Goal: Transaction & Acquisition: Book appointment/travel/reservation

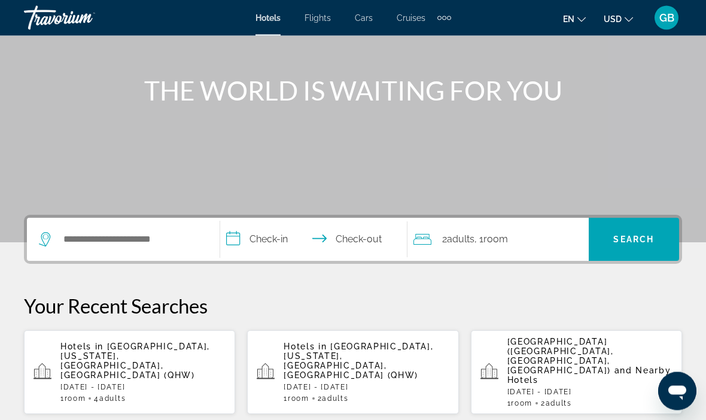
scroll to position [119, 0]
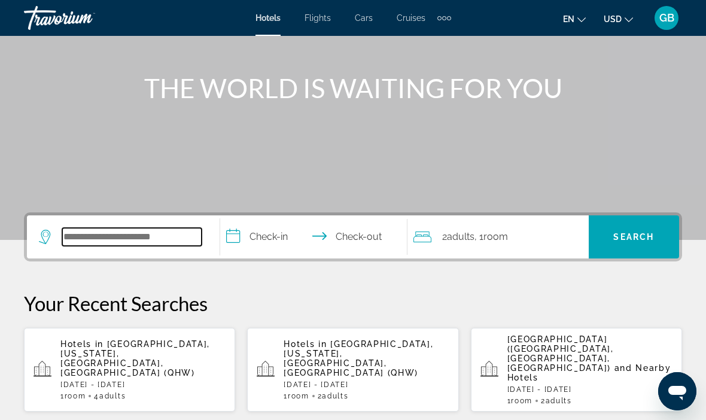
click at [200, 241] on input "Search widget" at bounding box center [131, 237] width 139 height 18
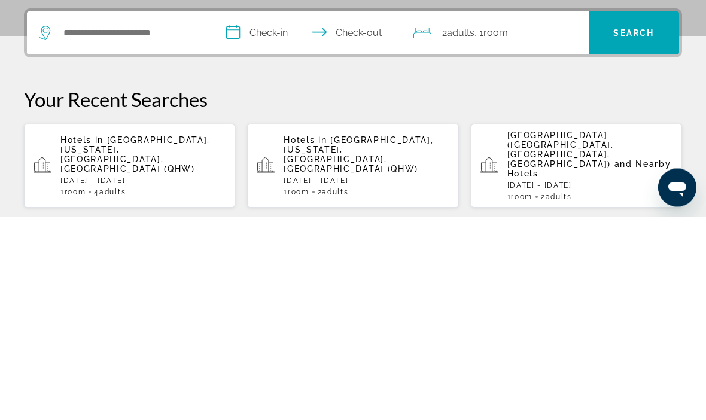
click at [178, 339] on p "Hotels in Brooklyn, New York, NY, United States (QHW)" at bounding box center [142, 358] width 165 height 38
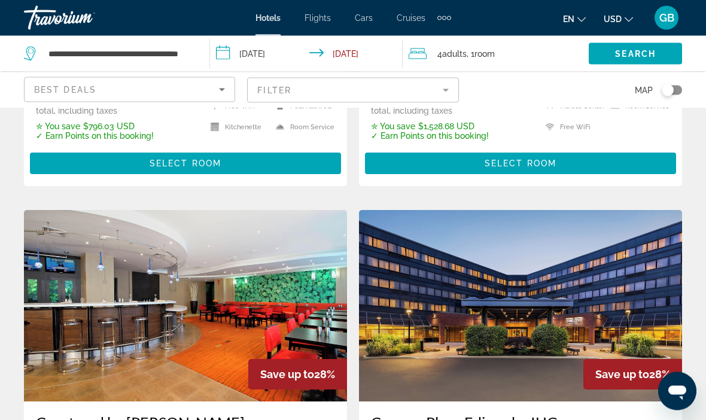
scroll to position [1762, 0]
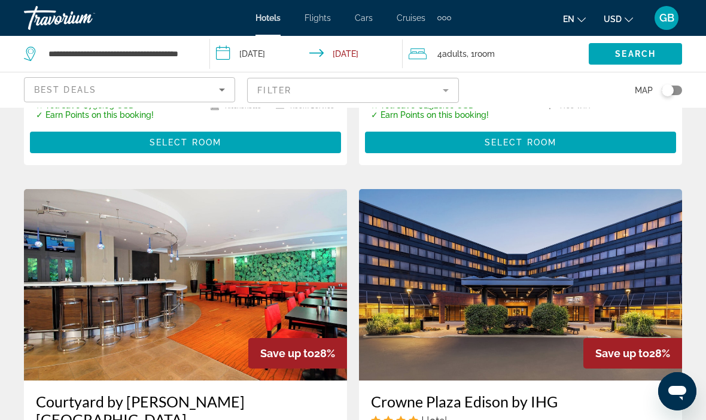
click at [664, 226] on img "Main content" at bounding box center [520, 284] width 323 height 191
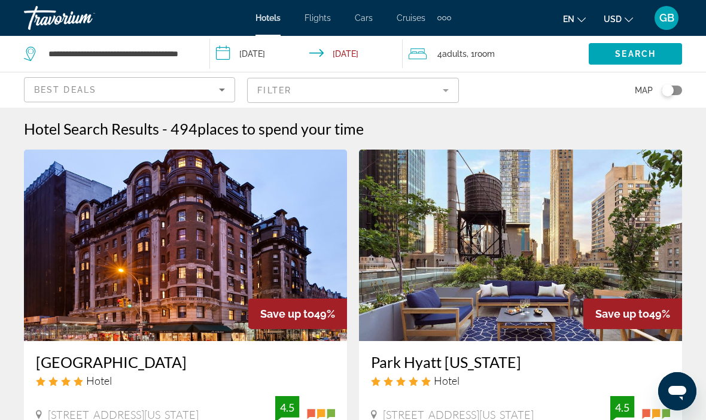
click at [281, 54] on input "**********" at bounding box center [308, 55] width 197 height 39
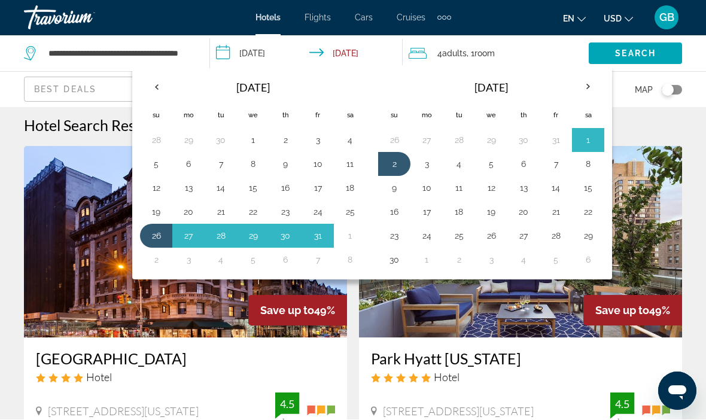
scroll to position [4, 0]
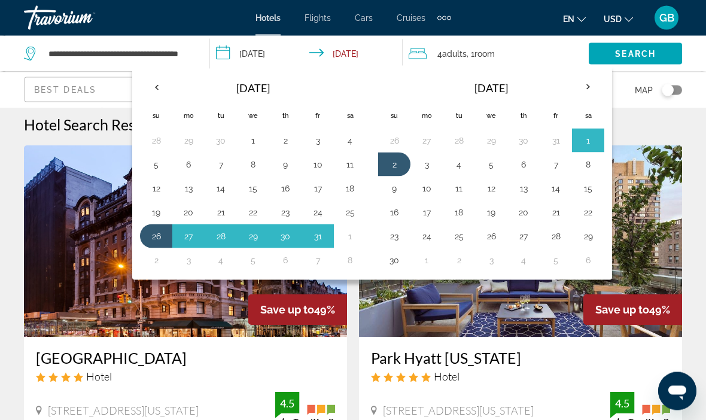
click at [562, 163] on button "7" at bounding box center [555, 164] width 19 height 17
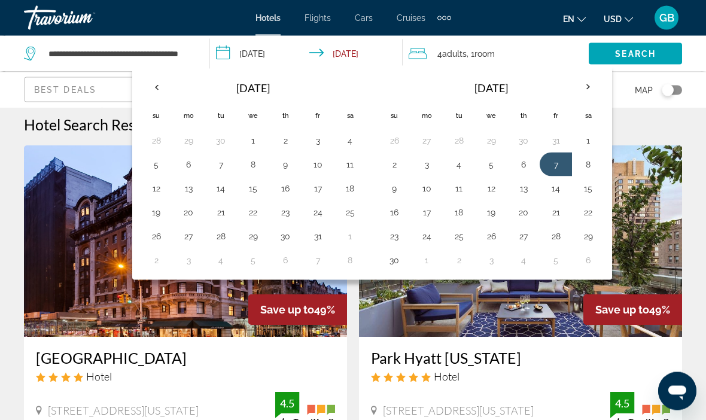
click at [467, 192] on button "11" at bounding box center [458, 188] width 19 height 17
type input "**********"
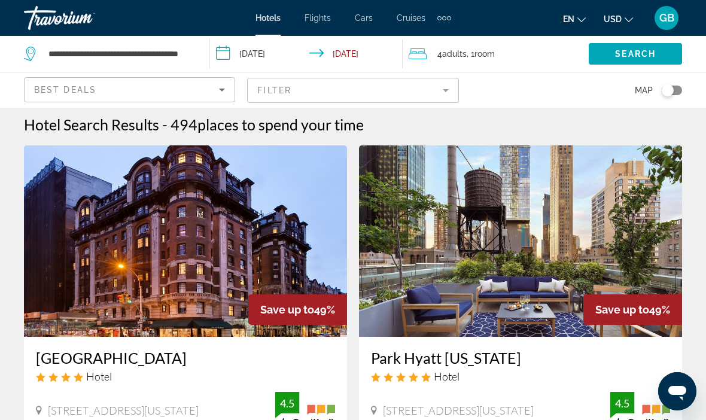
click at [638, 54] on span "Search" at bounding box center [635, 54] width 41 height 10
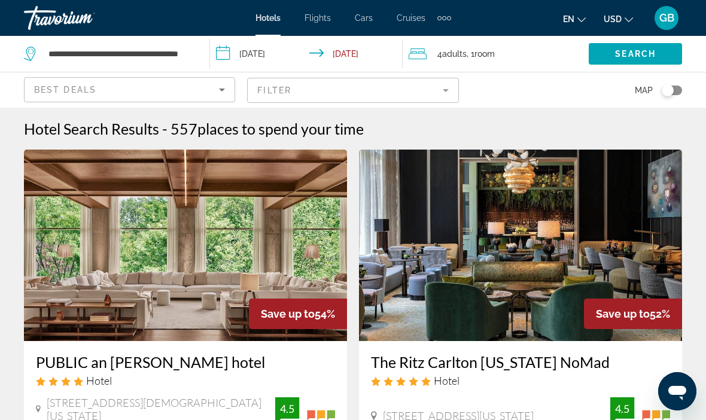
click at [452, 94] on mat-form-field "Filter" at bounding box center [352, 90] width 211 height 25
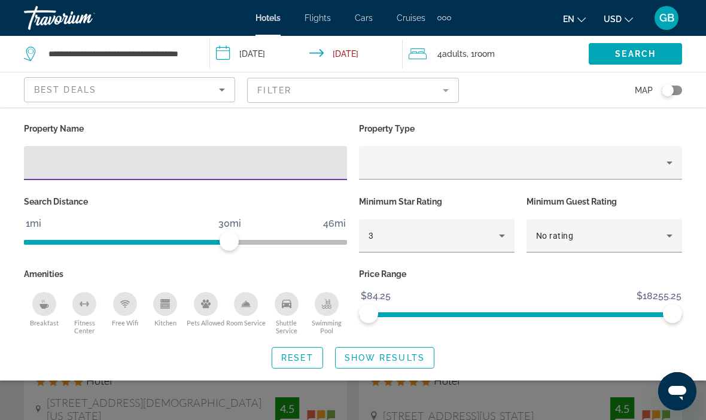
click at [230, 83] on div "Best Deals" at bounding box center [130, 90] width 210 height 24
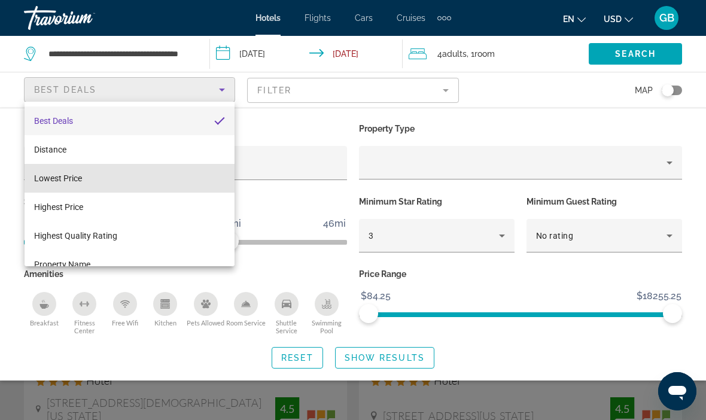
click at [104, 179] on mat-option "Lowest Price" at bounding box center [130, 178] width 210 height 29
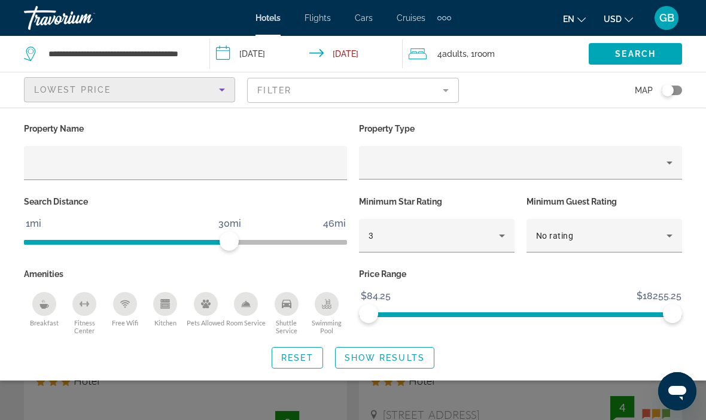
click at [635, 53] on span "Search" at bounding box center [635, 54] width 41 height 10
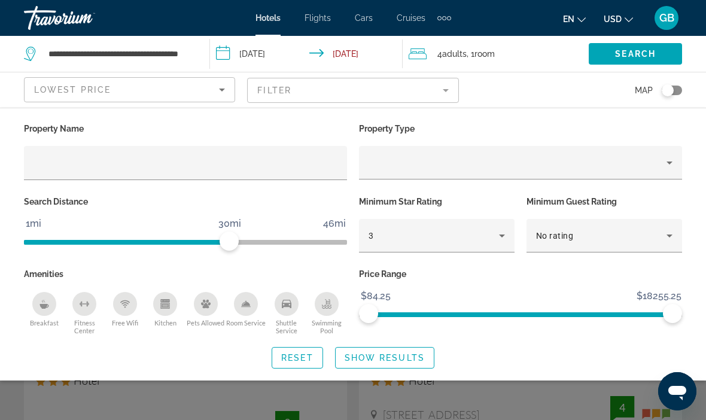
click at [623, 47] on span "Search widget" at bounding box center [635, 53] width 93 height 29
click at [631, 53] on span "Search" at bounding box center [635, 54] width 41 height 10
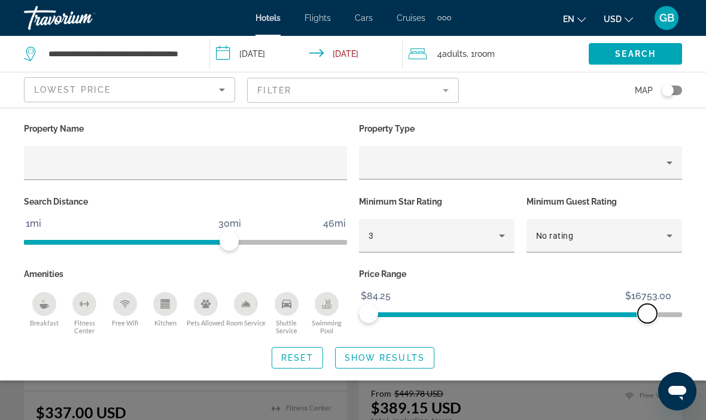
scroll to position [61, 0]
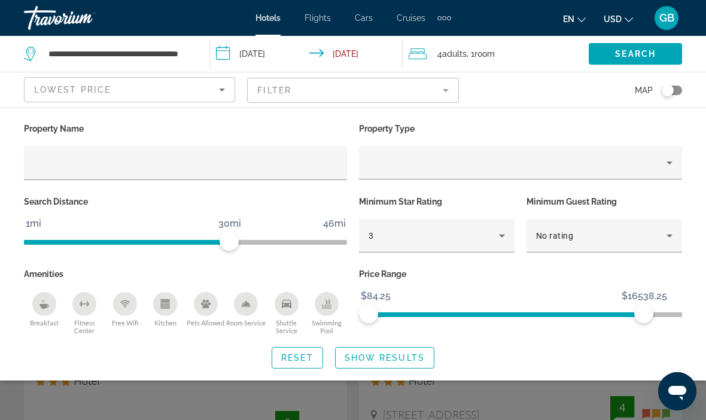
click at [398, 353] on span "Show Results" at bounding box center [385, 358] width 80 height 10
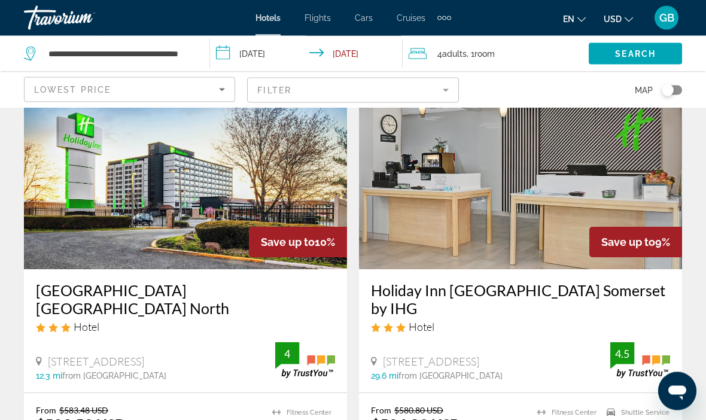
scroll to position [1873, 0]
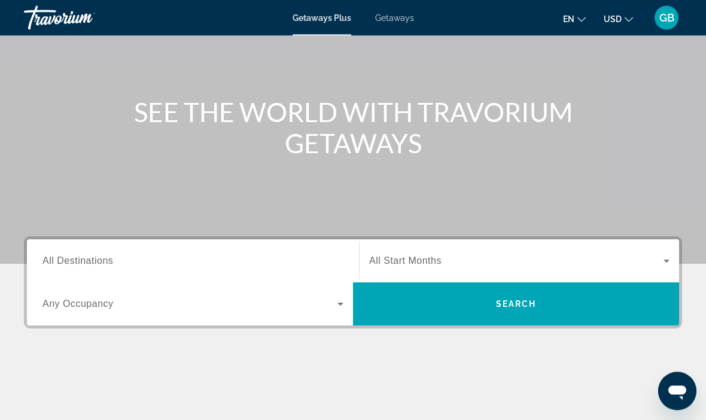
scroll to position [96, 0]
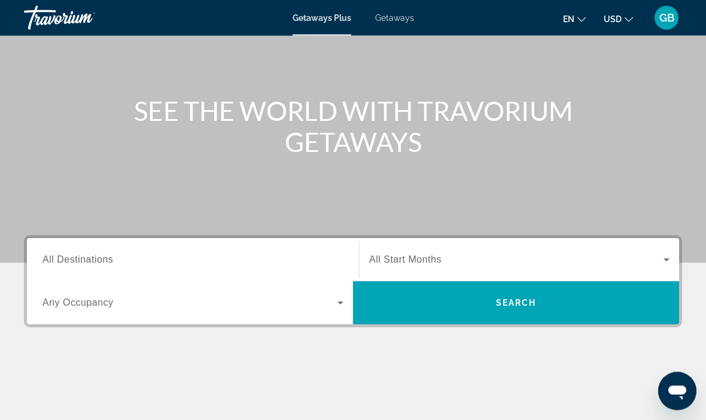
click at [106, 273] on div "Search widget" at bounding box center [192, 261] width 301 height 34
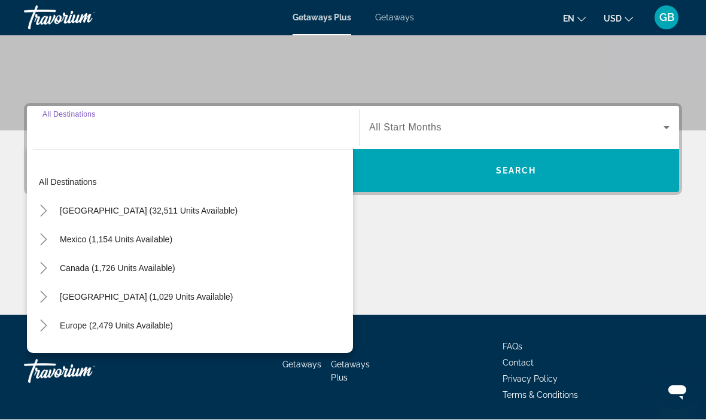
scroll to position [229, 0]
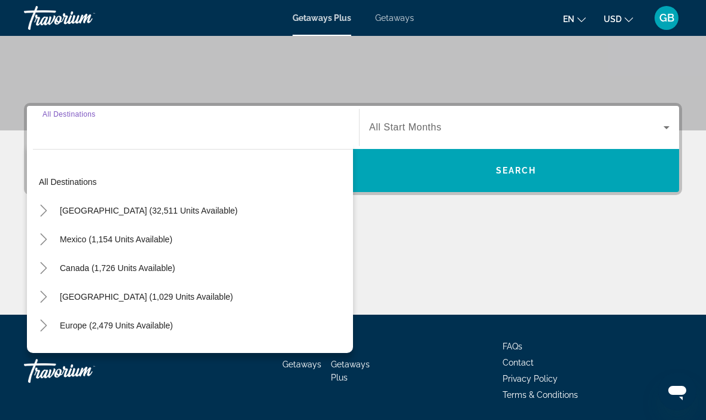
click at [166, 217] on span "Search widget" at bounding box center [149, 210] width 190 height 29
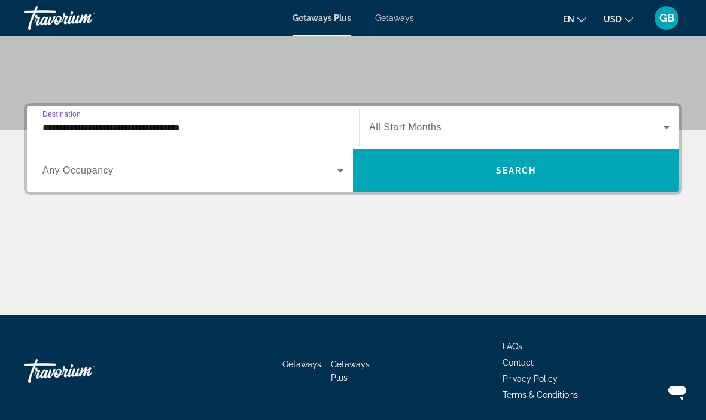
click at [100, 174] on span "Any Occupancy" at bounding box center [77, 170] width 71 height 10
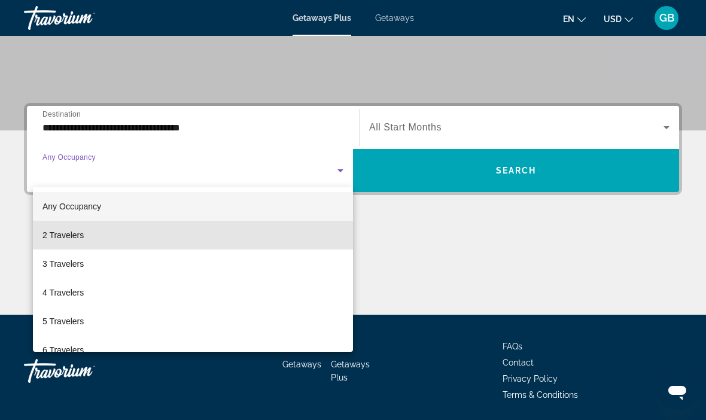
click at [88, 236] on mat-option "2 Travelers" at bounding box center [193, 235] width 320 height 29
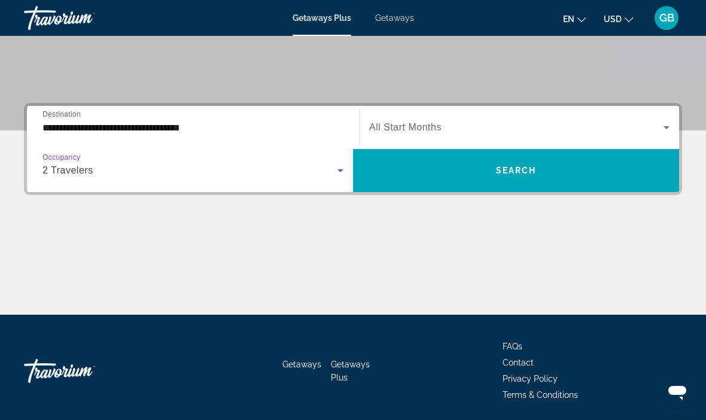
click at [442, 130] on span "Search widget" at bounding box center [516, 127] width 294 height 14
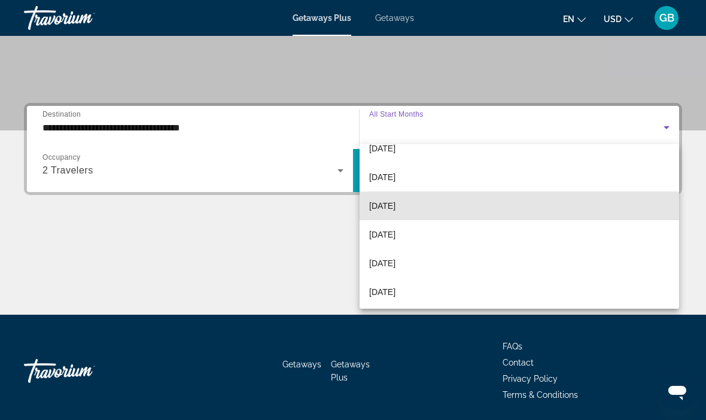
scroll to position [72, 0]
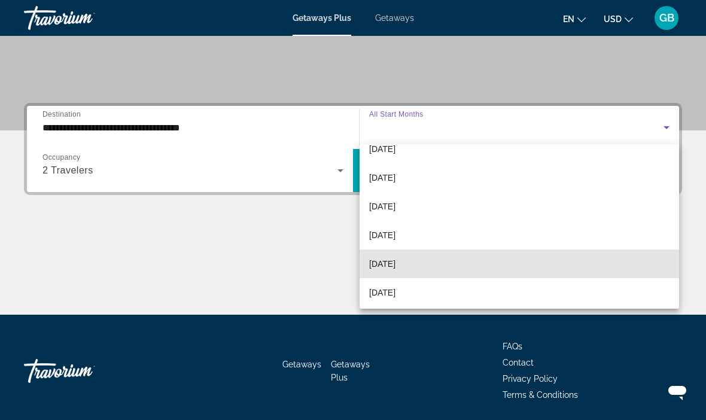
click at [396, 261] on span "[DATE]" at bounding box center [382, 264] width 26 height 14
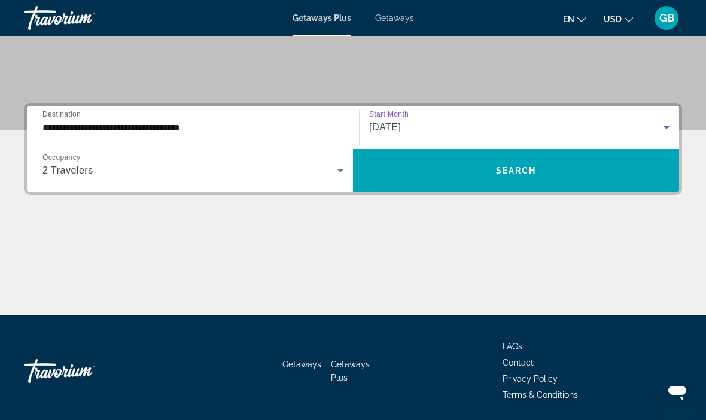
click at [164, 121] on input "**********" at bounding box center [192, 128] width 301 height 14
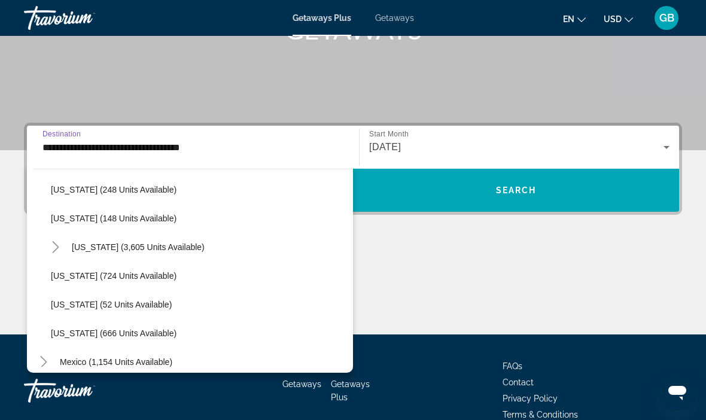
scroll to position [990, 0]
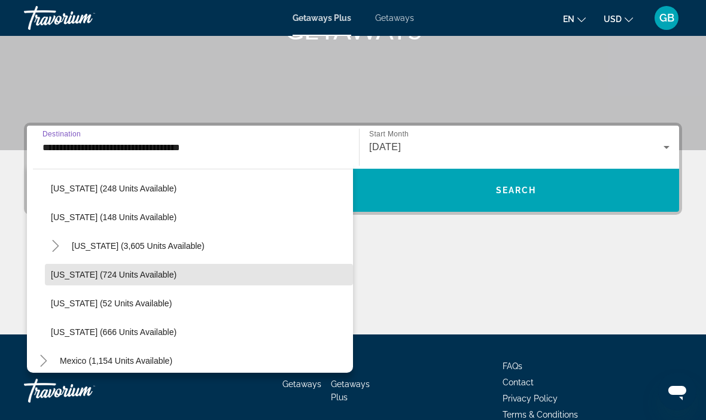
click at [157, 277] on span "[US_STATE] (724 units available)" at bounding box center [114, 275] width 126 height 10
type input "**********"
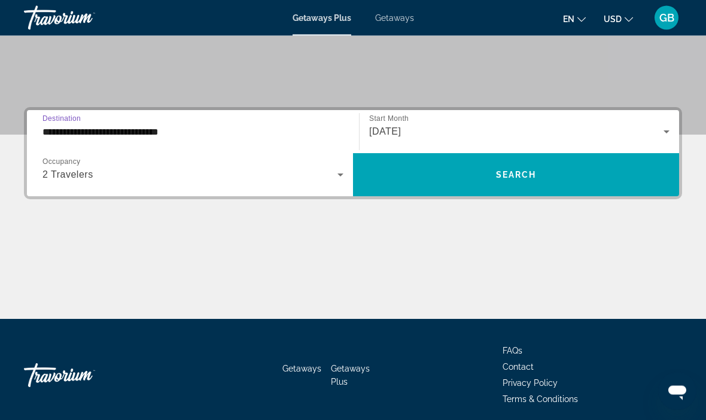
scroll to position [229, 0]
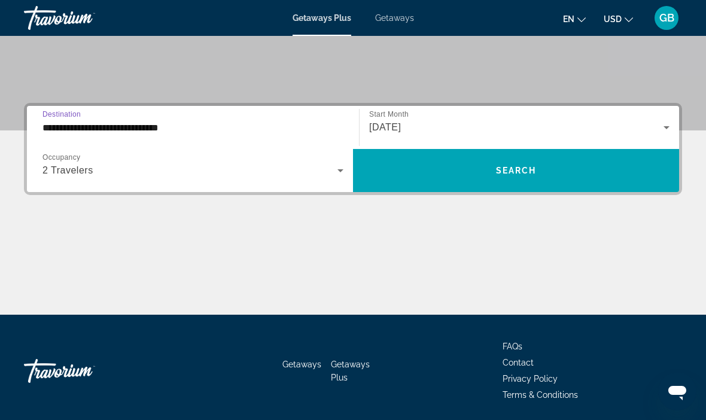
click at [557, 174] on span "Search widget" at bounding box center [516, 170] width 326 height 29
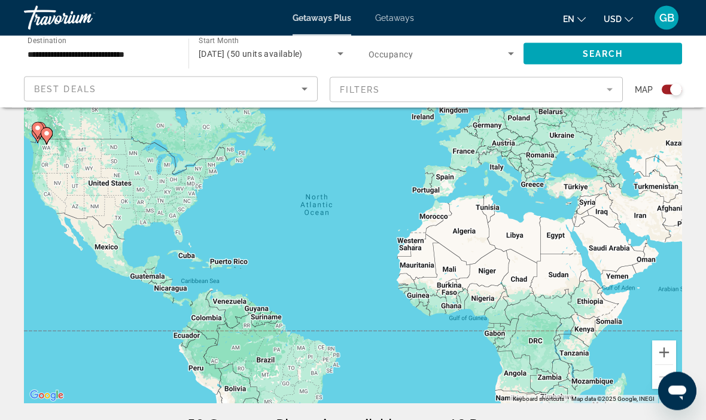
scroll to position [69, 0]
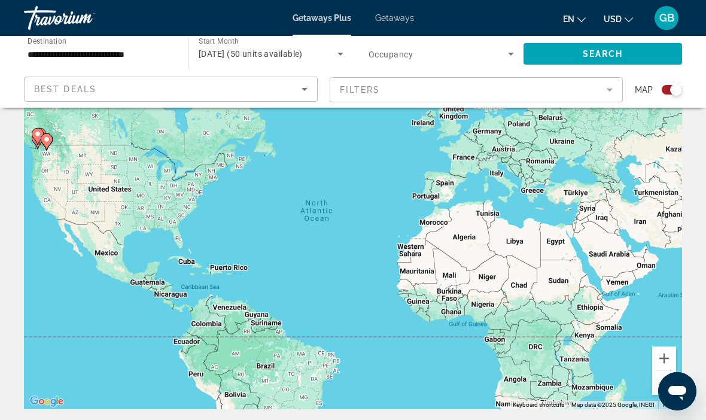
click at [608, 88] on mat-form-field "Filters" at bounding box center [477, 89] width 294 height 25
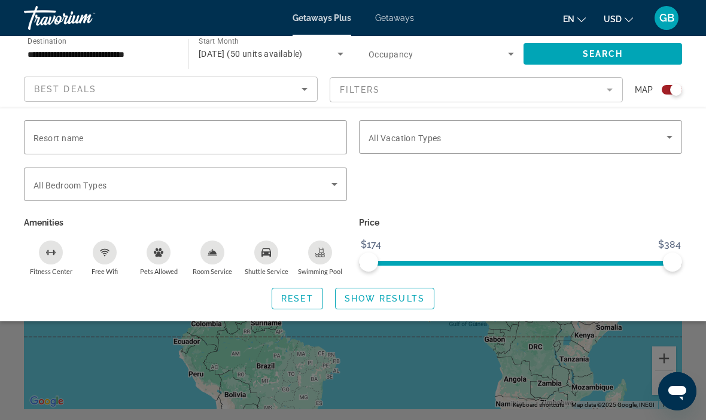
click at [146, 137] on input "Resort name" at bounding box center [186, 137] width 304 height 14
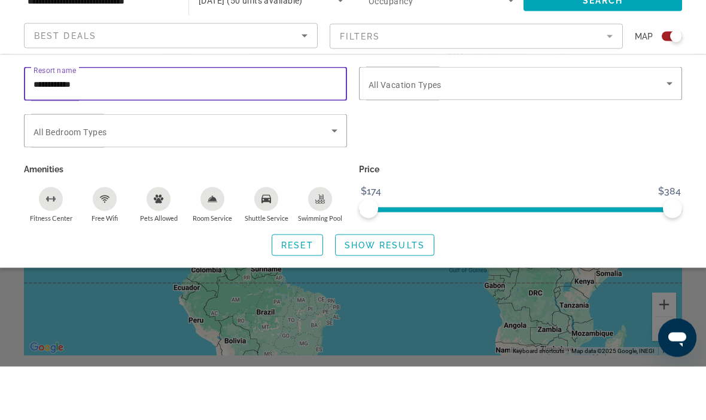
type input "**********"
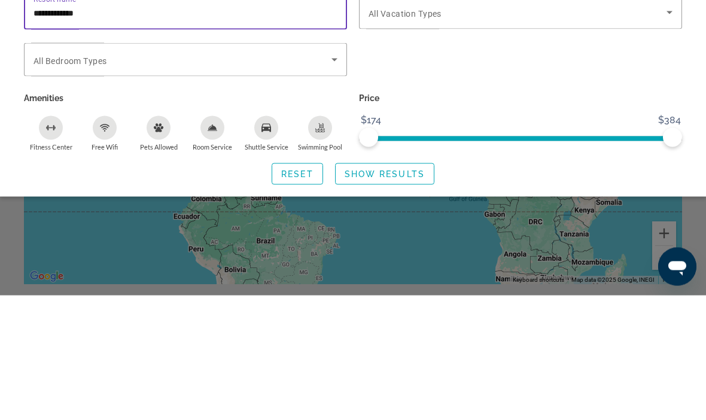
click at [392, 294] on span "Show Results" at bounding box center [385, 299] width 80 height 10
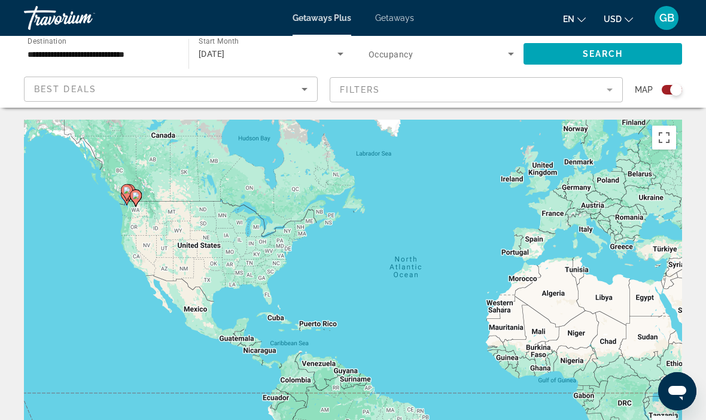
click at [305, 93] on icon "Sort by" at bounding box center [304, 89] width 14 height 14
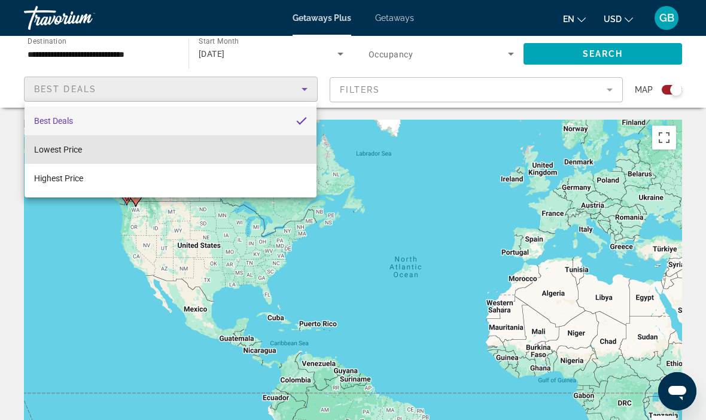
click at [104, 153] on mat-option "Lowest Price" at bounding box center [171, 149] width 292 height 29
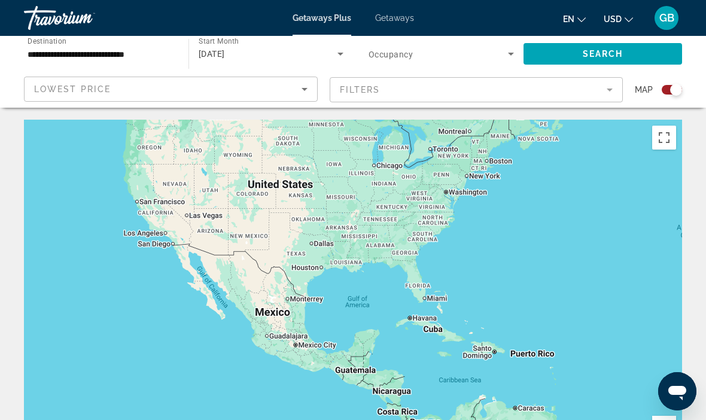
click at [603, 93] on mat-form-field "Filters" at bounding box center [477, 89] width 294 height 25
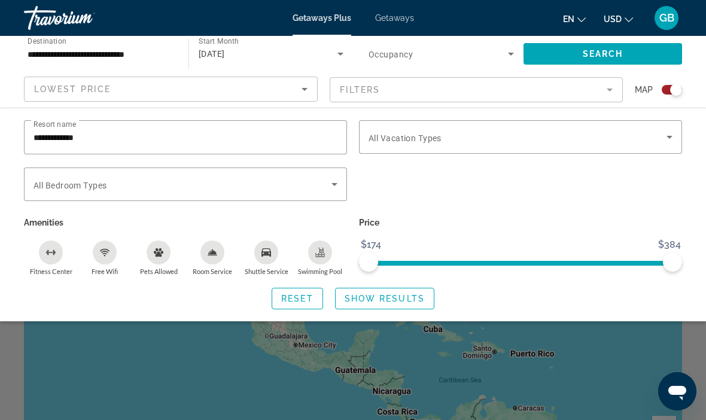
click at [214, 130] on input "**********" at bounding box center [186, 137] width 304 height 14
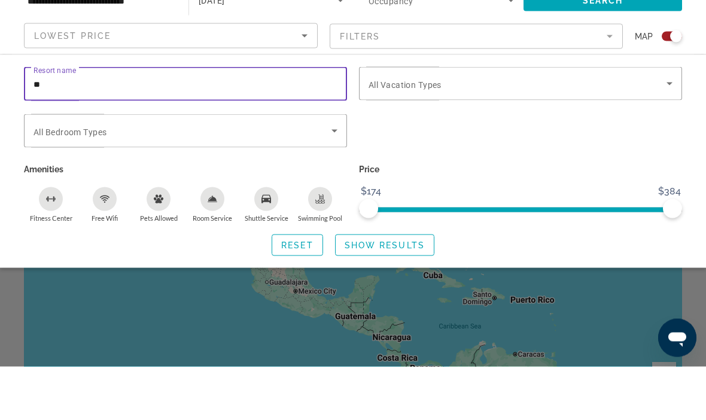
type input "*"
type input "**********"
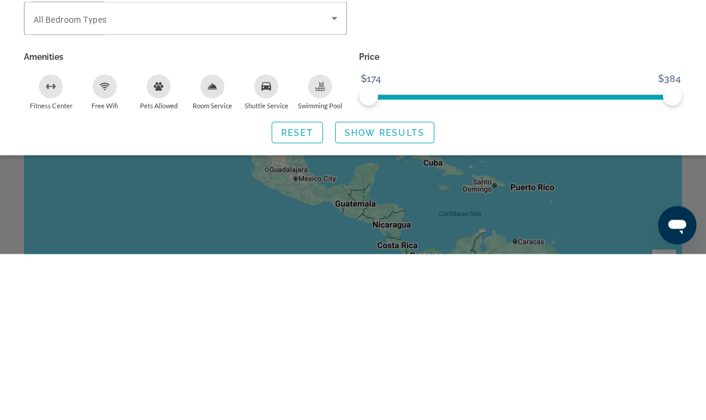
click at [408, 284] on span "Search widget" at bounding box center [385, 298] width 98 height 29
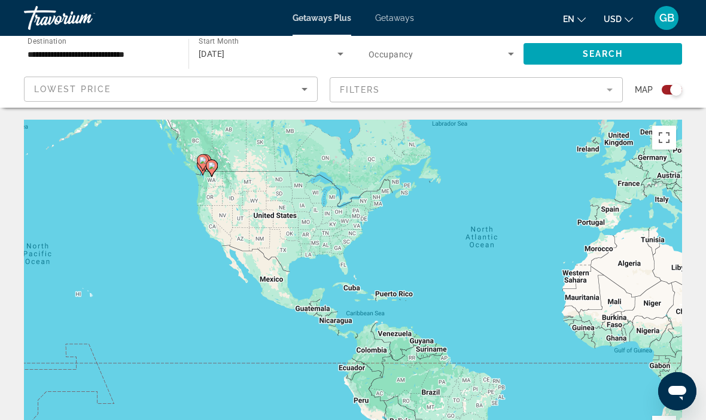
click at [609, 87] on mat-form-field "Filters" at bounding box center [477, 89] width 294 height 25
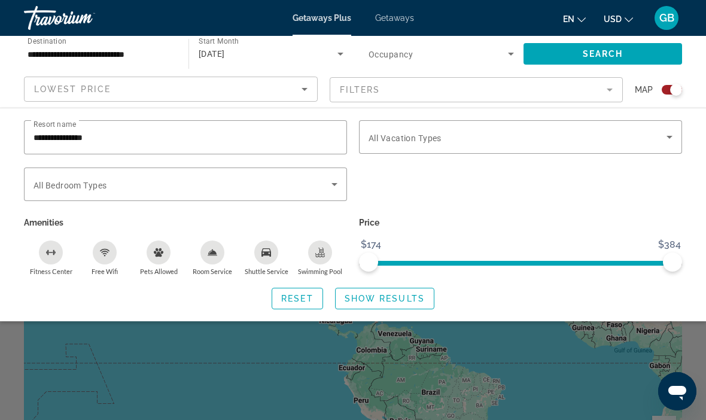
click at [191, 136] on input "**********" at bounding box center [186, 137] width 304 height 14
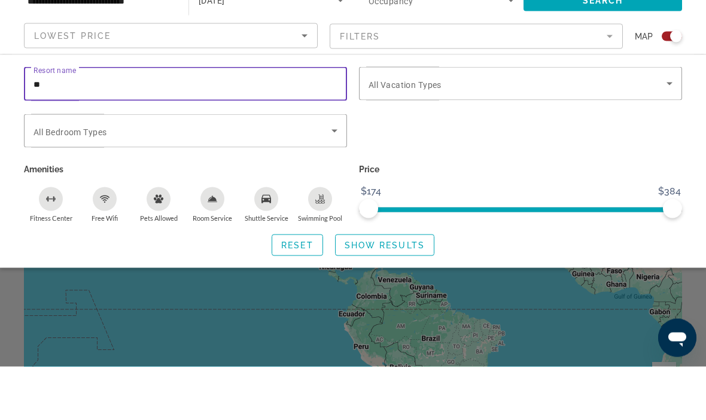
type input "*"
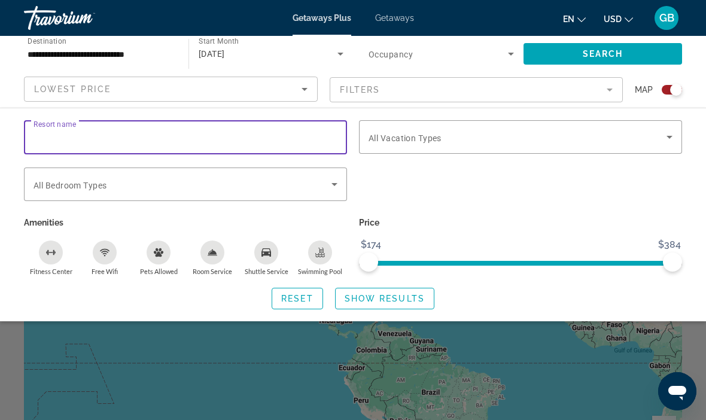
click at [397, 18] on span "Getaways" at bounding box center [394, 18] width 39 height 10
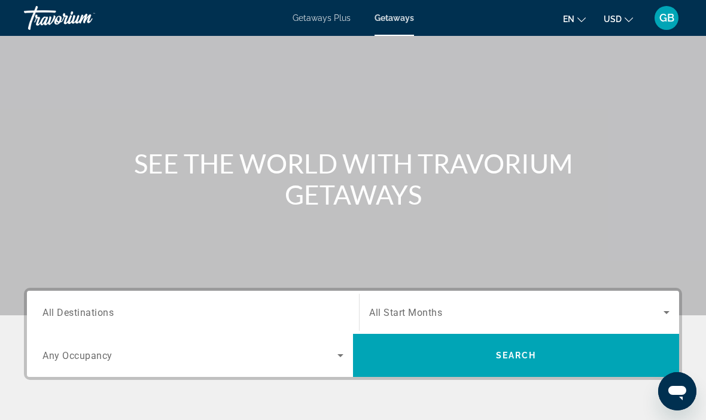
click at [96, 310] on span "All Destinations" at bounding box center [77, 311] width 71 height 11
click at [96, 310] on input "Destination All Destinations" at bounding box center [192, 313] width 301 height 14
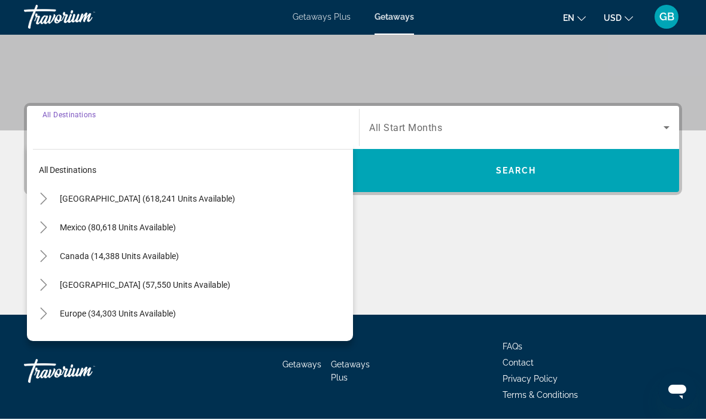
scroll to position [229, 0]
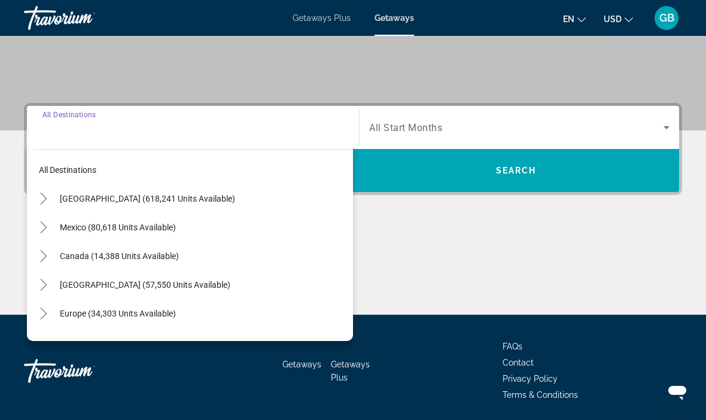
click at [161, 202] on span "[GEOGRAPHIC_DATA] (618,241 units available)" at bounding box center [147, 199] width 175 height 10
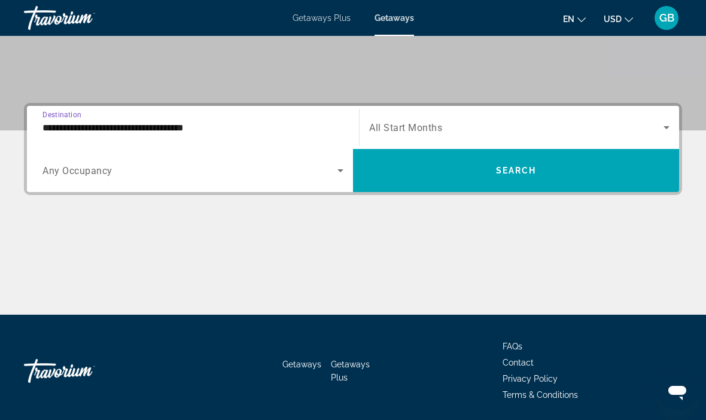
click at [308, 171] on span "Search widget" at bounding box center [189, 170] width 295 height 14
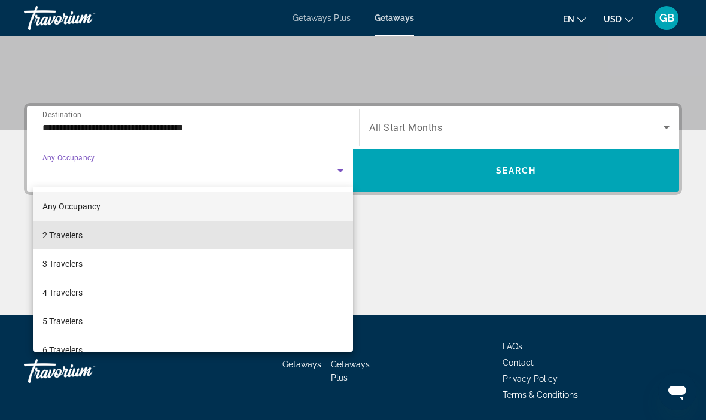
click at [108, 235] on mat-option "2 Travelers" at bounding box center [193, 235] width 320 height 29
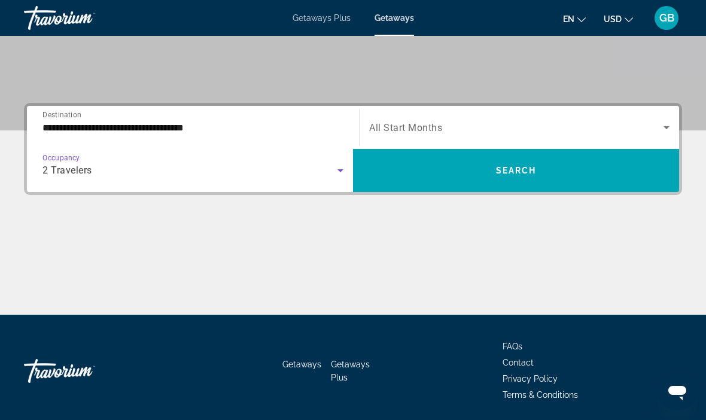
click at [661, 126] on icon "Search widget" at bounding box center [666, 127] width 14 height 14
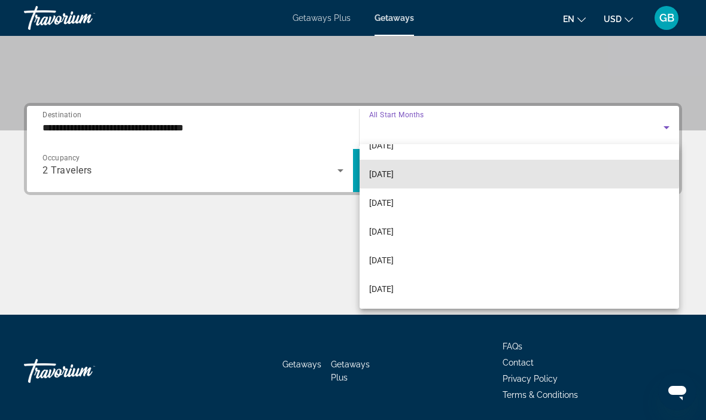
scroll to position [77, 0]
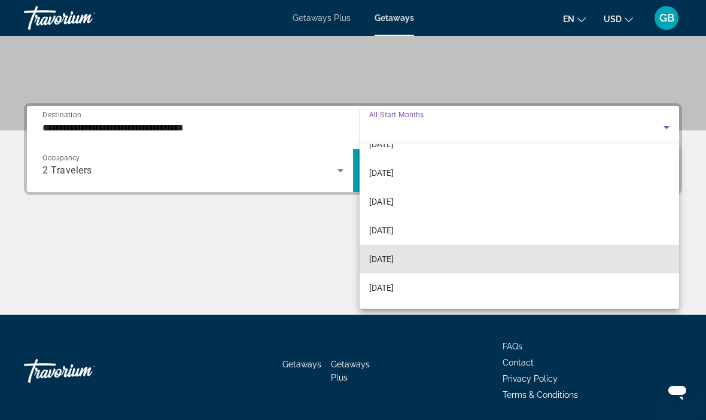
click at [394, 258] on span "[DATE]" at bounding box center [381, 259] width 25 height 14
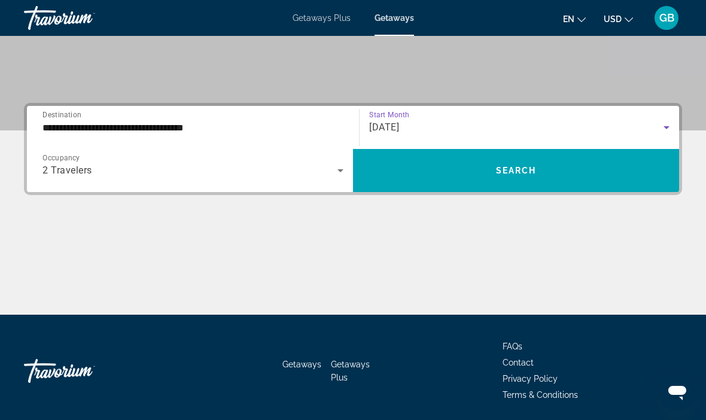
click at [181, 121] on input "**********" at bounding box center [192, 128] width 301 height 14
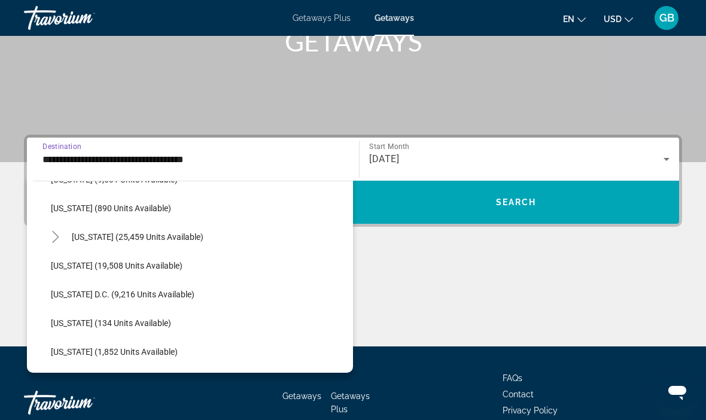
scroll to position [1143, 0]
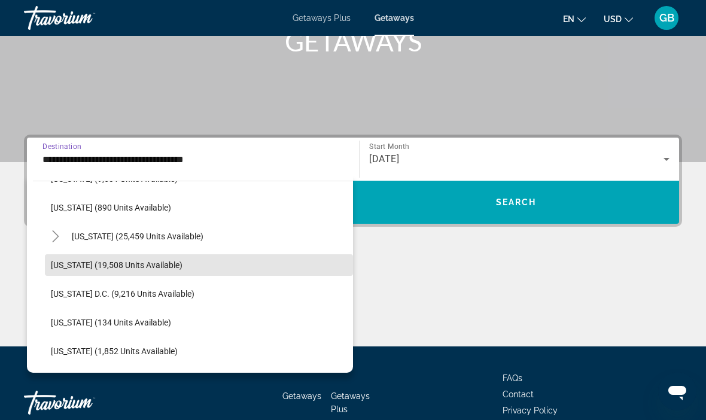
click at [157, 268] on span "[US_STATE] (19,508 units available)" at bounding box center [117, 265] width 132 height 10
type input "**********"
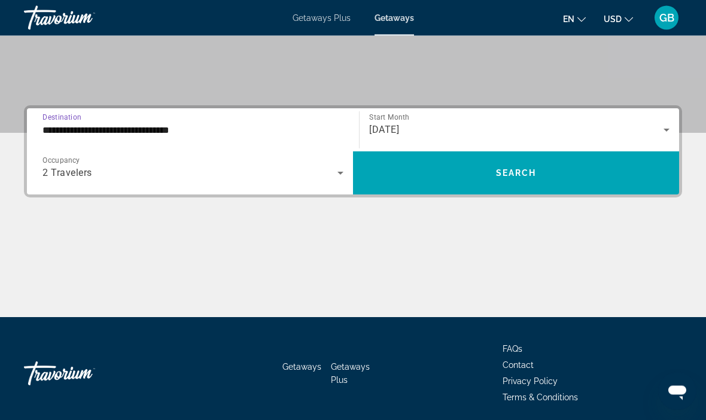
scroll to position [229, 0]
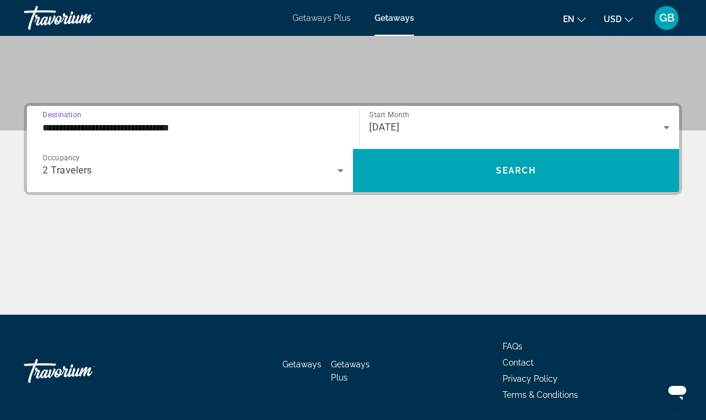
click at [527, 175] on span "Search" at bounding box center [516, 171] width 41 height 10
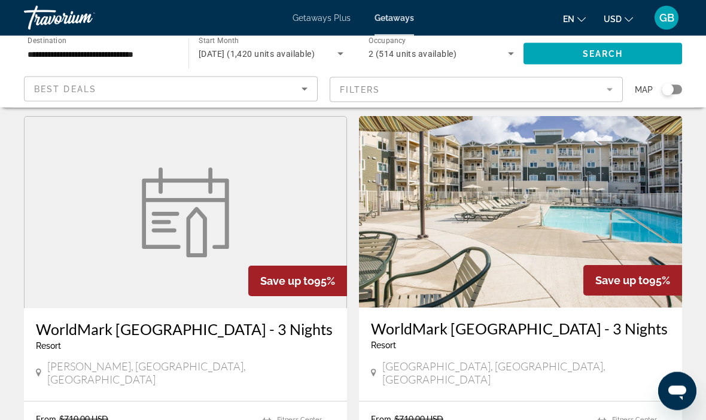
scroll to position [454, 0]
click at [670, 95] on div "Search widget" at bounding box center [668, 90] width 12 height 12
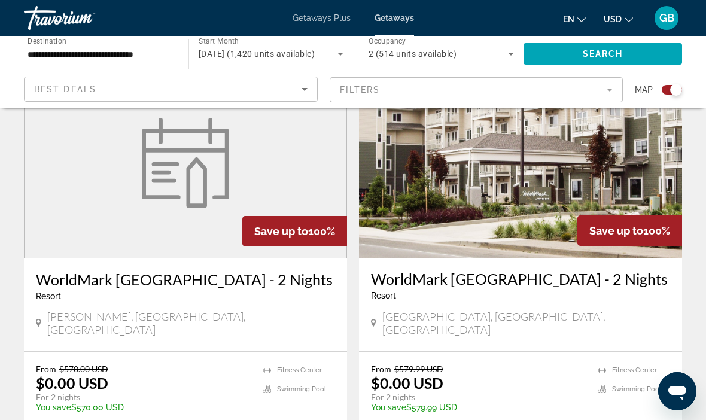
click at [512, 198] on img "Main content" at bounding box center [520, 161] width 323 height 191
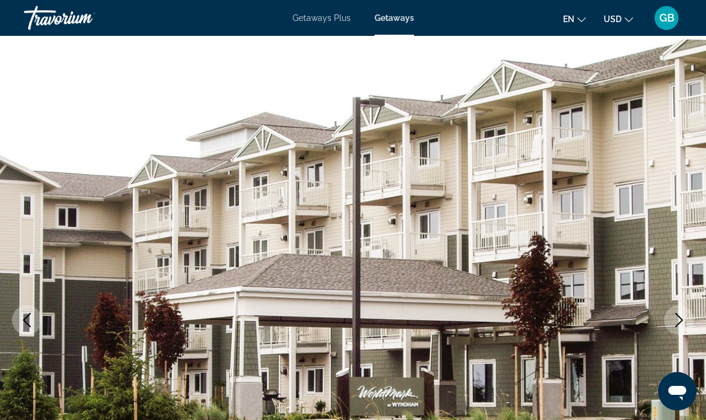
click at [531, 289] on img "Main content" at bounding box center [353, 320] width 706 height 568
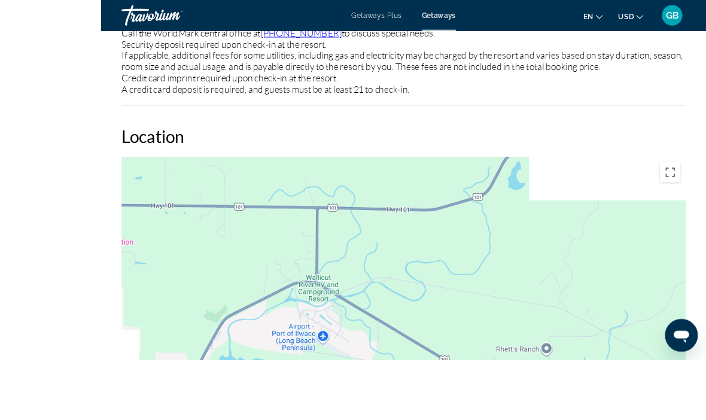
scroll to position [1936, 0]
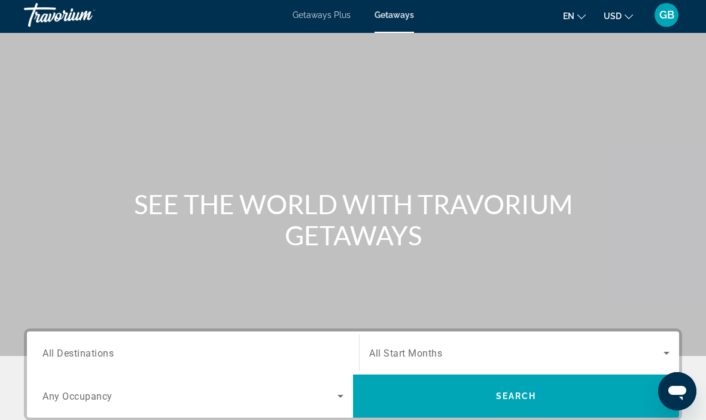
scroll to position [20, 0]
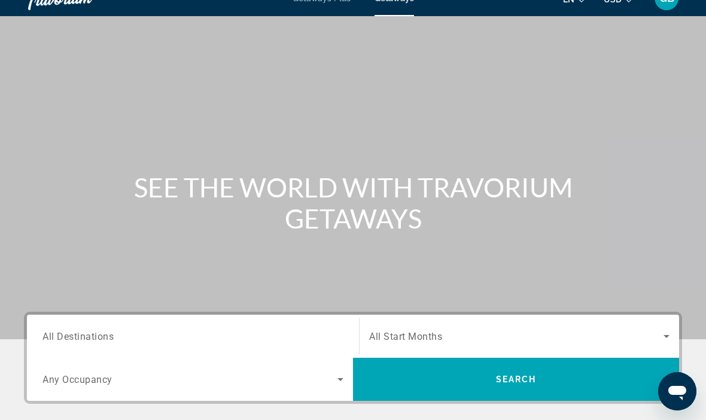
click at [109, 334] on span "All Destinations" at bounding box center [77, 335] width 71 height 11
click at [109, 334] on input "Destination All Destinations" at bounding box center [192, 337] width 301 height 14
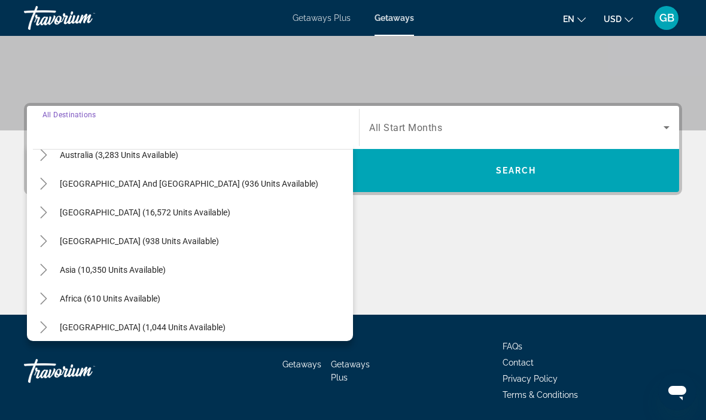
scroll to position [185, 0]
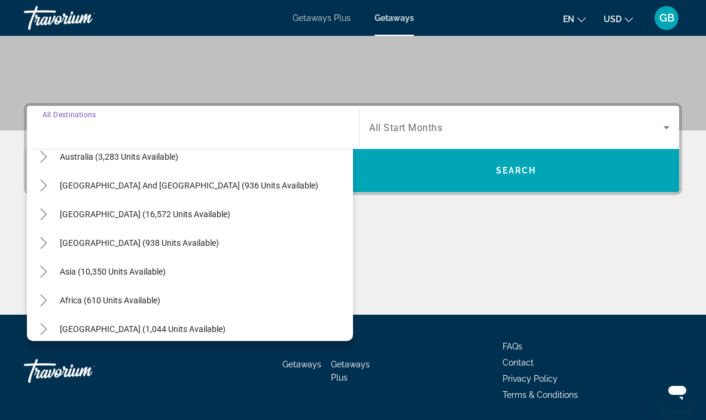
click at [105, 330] on span "[GEOGRAPHIC_DATA] (1,044 units available)" at bounding box center [143, 329] width 166 height 10
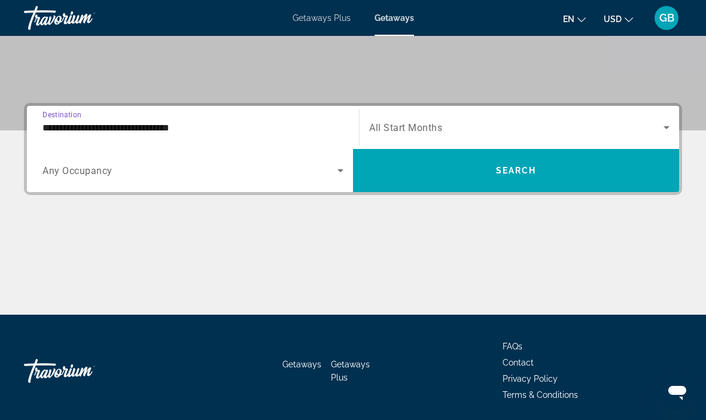
click at [105, 177] on span "Search widget" at bounding box center [189, 170] width 295 height 14
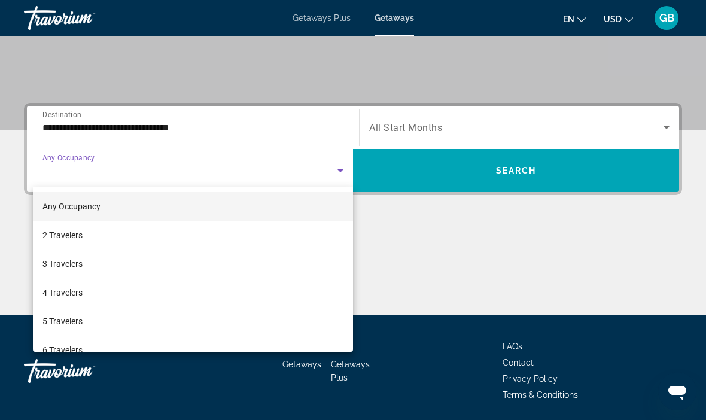
click at [150, 132] on div at bounding box center [353, 210] width 706 height 420
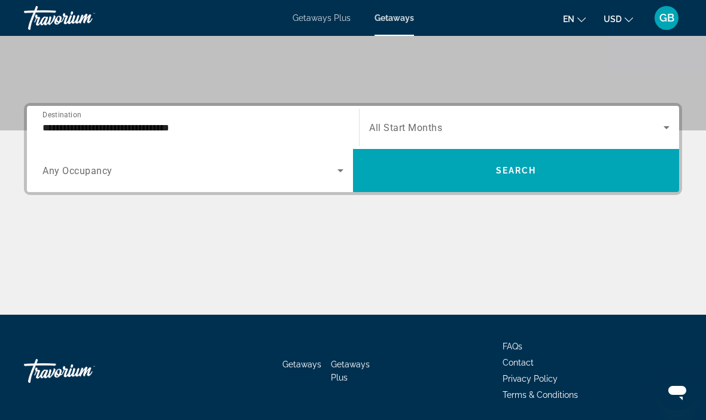
click at [148, 126] on input "**********" at bounding box center [192, 128] width 301 height 14
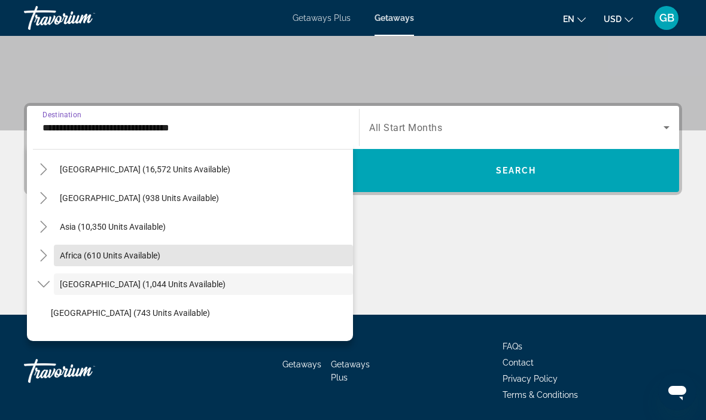
scroll to position [228, 0]
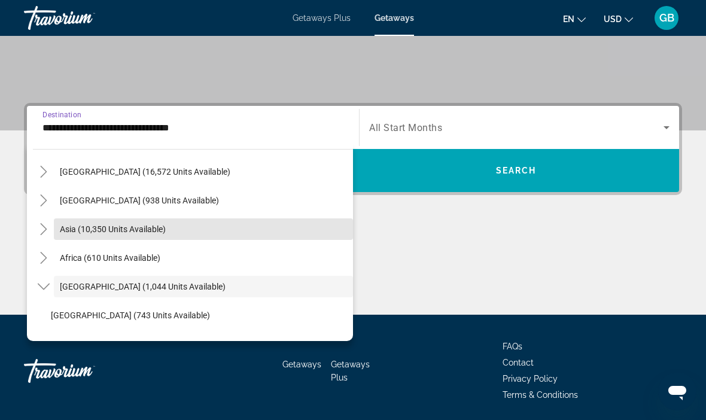
click at [133, 224] on span "Asia (10,350 units available)" at bounding box center [113, 229] width 106 height 10
type input "**********"
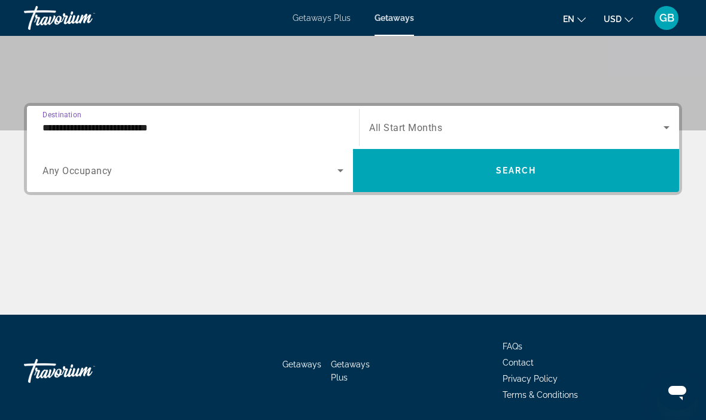
click at [97, 172] on span "Any Occupancy" at bounding box center [77, 170] width 70 height 11
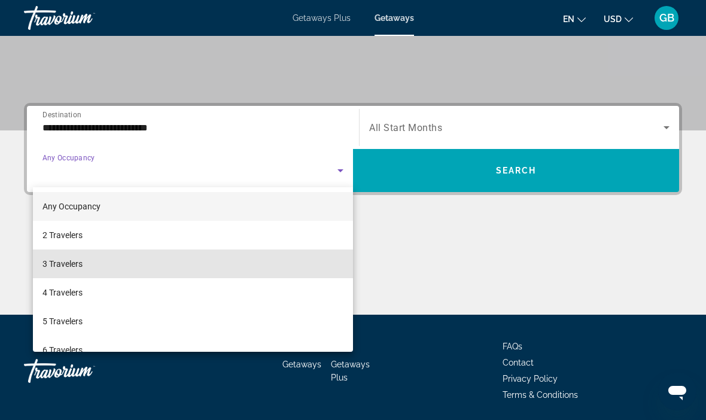
click at [83, 265] on span "3 Travelers" at bounding box center [62, 264] width 40 height 14
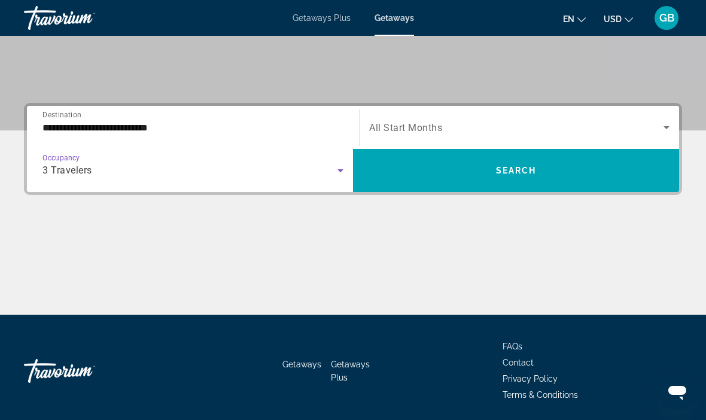
click at [421, 129] on span "All Start Months" at bounding box center [405, 127] width 73 height 11
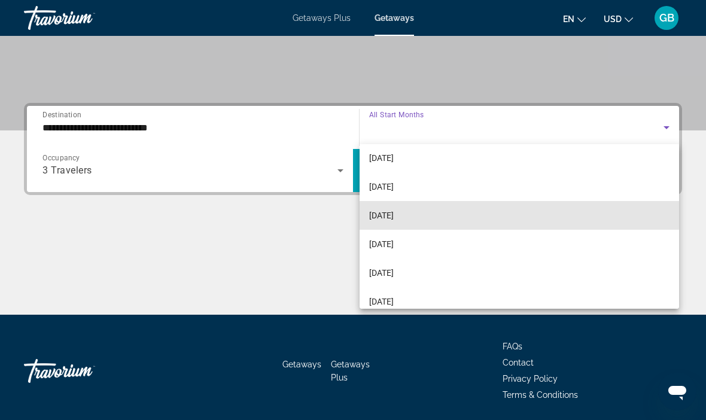
scroll to position [64, 0]
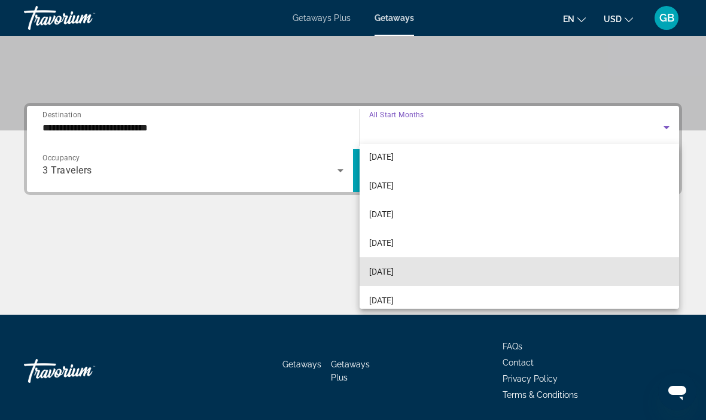
click at [394, 274] on span "[DATE]" at bounding box center [381, 271] width 25 height 14
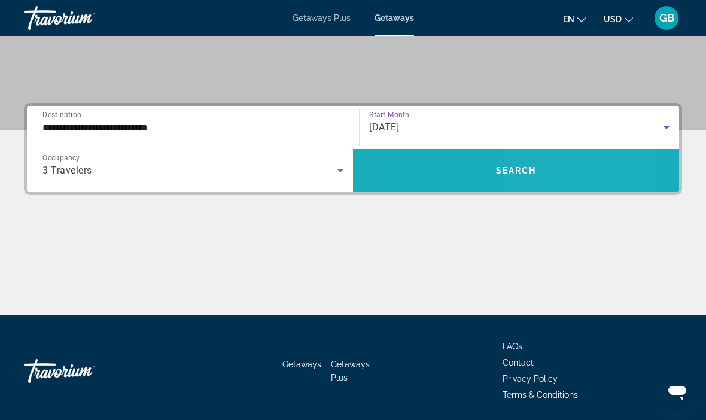
click at [541, 169] on span "Search widget" at bounding box center [516, 170] width 326 height 29
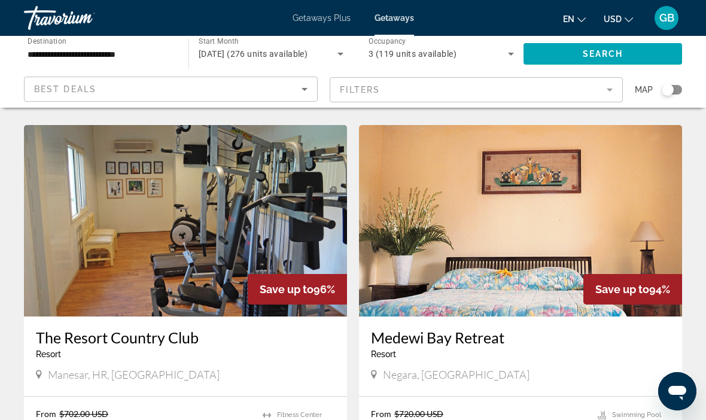
scroll to position [1674, 0]
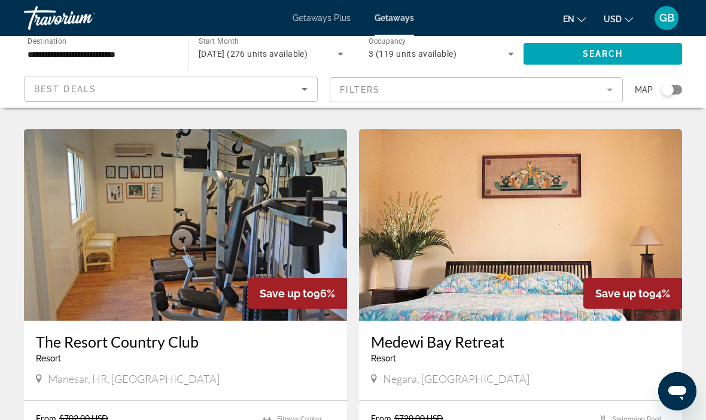
click at [619, 89] on mat-form-field "Filters" at bounding box center [477, 89] width 294 height 25
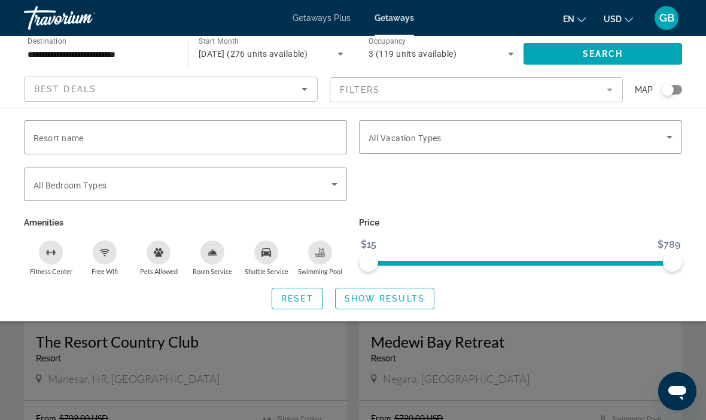
click at [230, 138] on input "Resort name" at bounding box center [186, 137] width 304 height 14
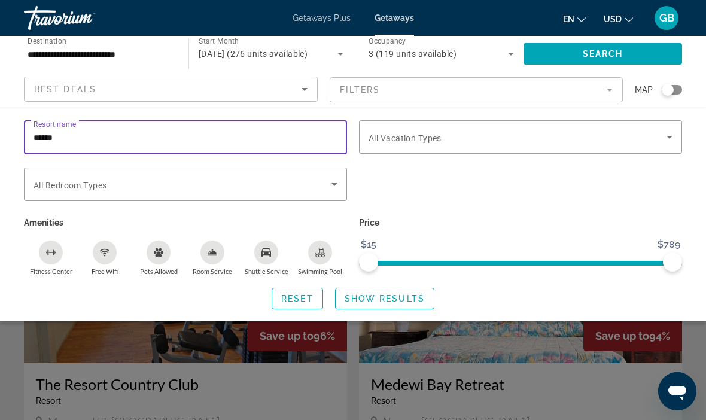
scroll to position [1629, 0]
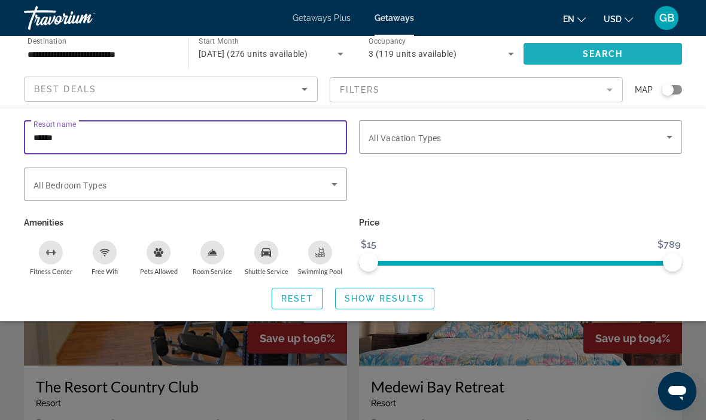
type input "******"
click at [585, 54] on span "Search" at bounding box center [603, 54] width 41 height 10
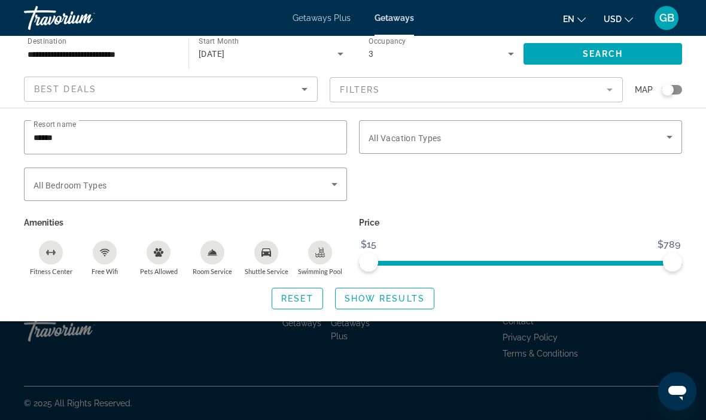
click at [397, 294] on span "Show Results" at bounding box center [385, 299] width 80 height 10
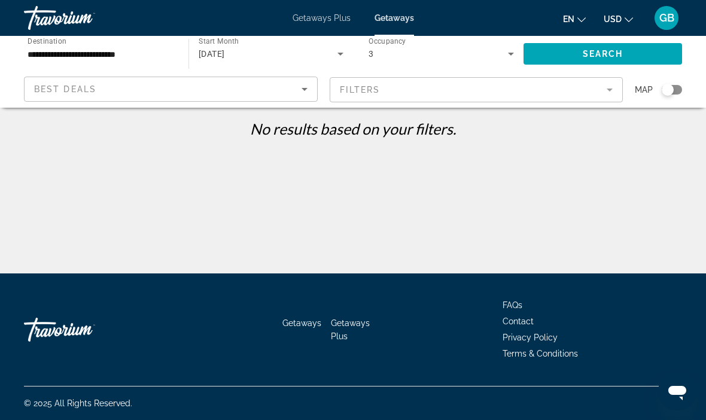
click at [307, 92] on icon "Sort by" at bounding box center [304, 89] width 14 height 14
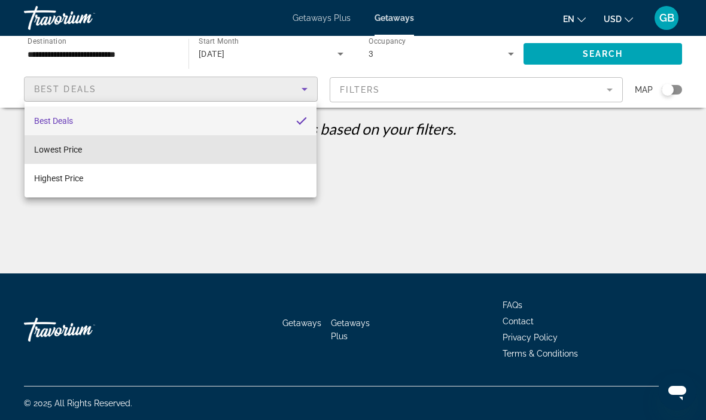
click at [64, 147] on span "Lowest Price" at bounding box center [58, 150] width 48 height 10
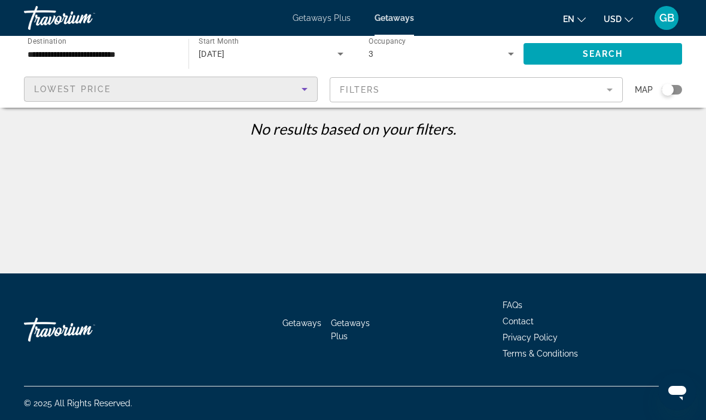
click at [615, 93] on mat-form-field "Filters" at bounding box center [477, 89] width 294 height 25
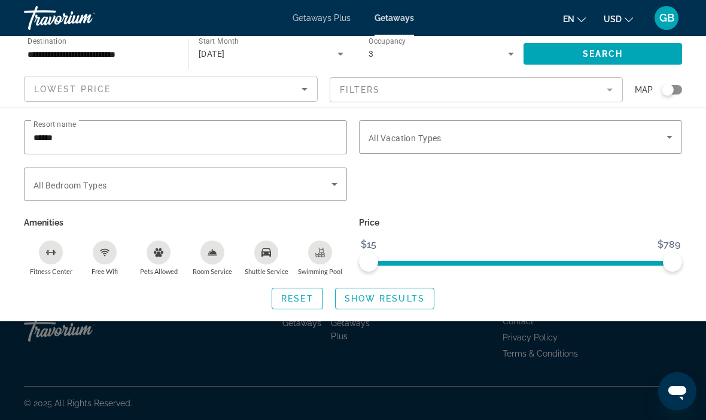
click at [91, 138] on input "******" at bounding box center [186, 137] width 304 height 14
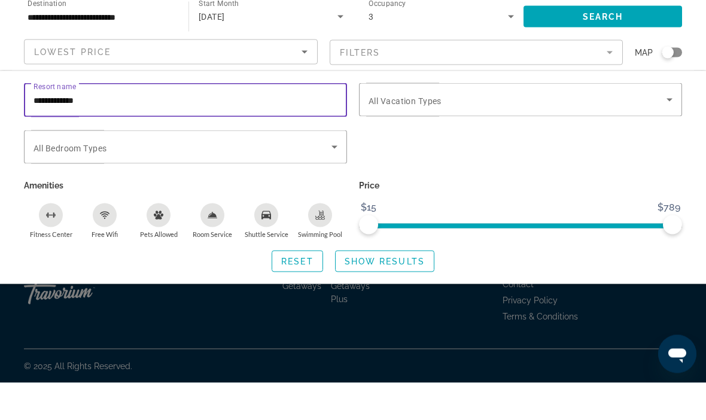
type input "**********"
click at [606, 49] on span "Search" at bounding box center [603, 54] width 41 height 10
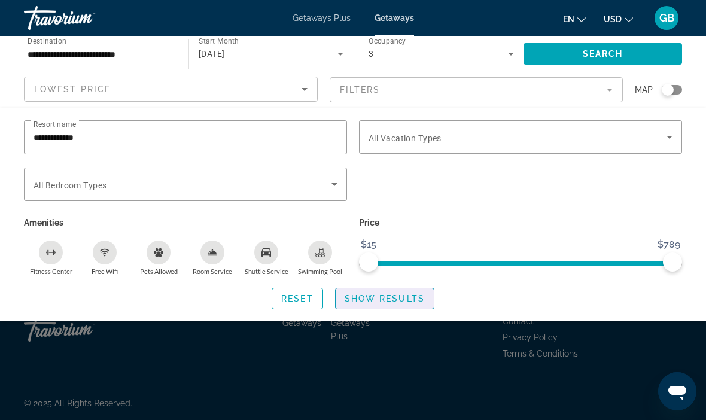
click at [394, 340] on div "Search widget" at bounding box center [353, 300] width 706 height 241
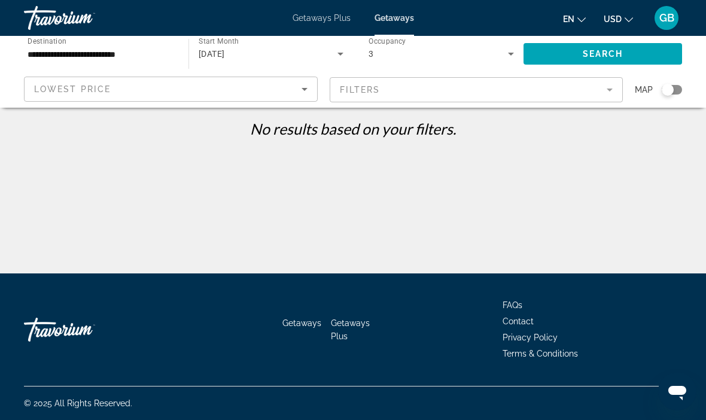
click at [679, 127] on p "No results based on your filters." at bounding box center [353, 129] width 670 height 18
click at [677, 130] on p "No results based on your filters." at bounding box center [353, 129] width 670 height 18
click at [680, 132] on p "No results based on your filters." at bounding box center [353, 129] width 670 height 18
click at [672, 132] on p "No results based on your filters." at bounding box center [353, 129] width 670 height 18
click at [676, 129] on p "No results based on your filters." at bounding box center [353, 129] width 670 height 18
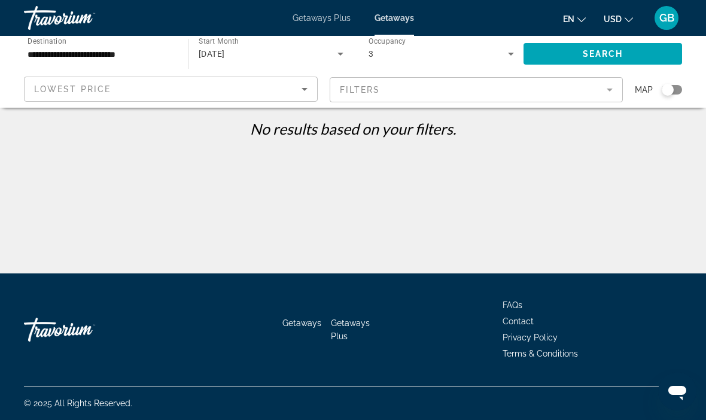
click at [676, 132] on p "No results based on your filters." at bounding box center [353, 129] width 670 height 18
click at [672, 128] on p "No results based on your filters." at bounding box center [353, 129] width 670 height 18
click at [673, 124] on p "No results based on your filters." at bounding box center [353, 129] width 670 height 18
click at [680, 93] on div "Search widget" at bounding box center [672, 90] width 20 height 10
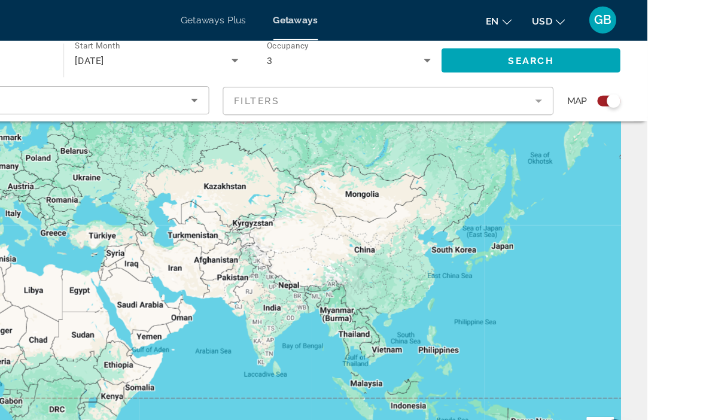
scroll to position [45, 0]
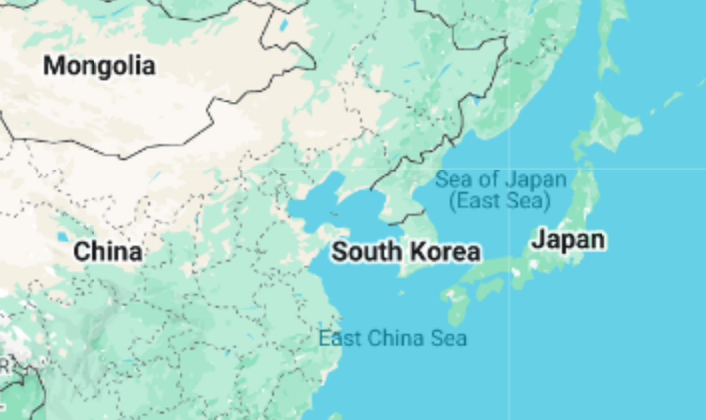
click at [114, 74] on div "Main content" at bounding box center [353, 253] width 658 height 359
click at [112, 74] on div "Main content" at bounding box center [353, 253] width 658 height 359
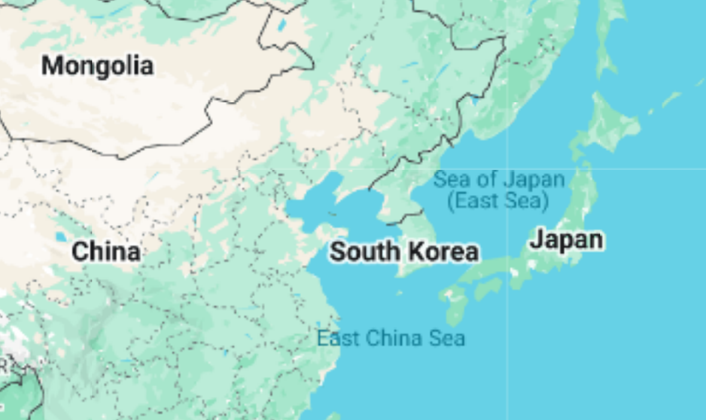
click at [120, 74] on div "Main content" at bounding box center [353, 253] width 658 height 359
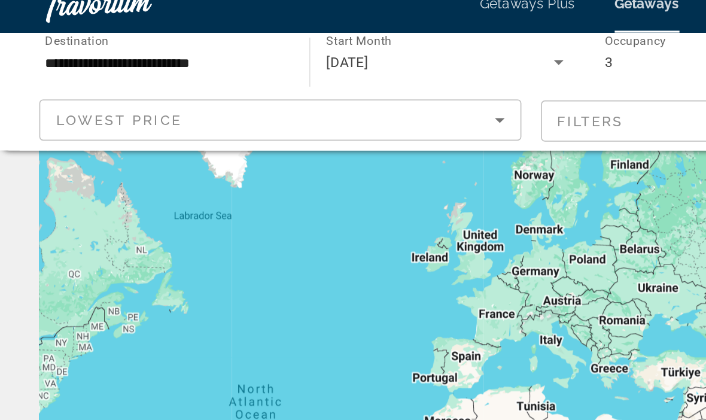
click at [96, 47] on input "**********" at bounding box center [100, 54] width 145 height 14
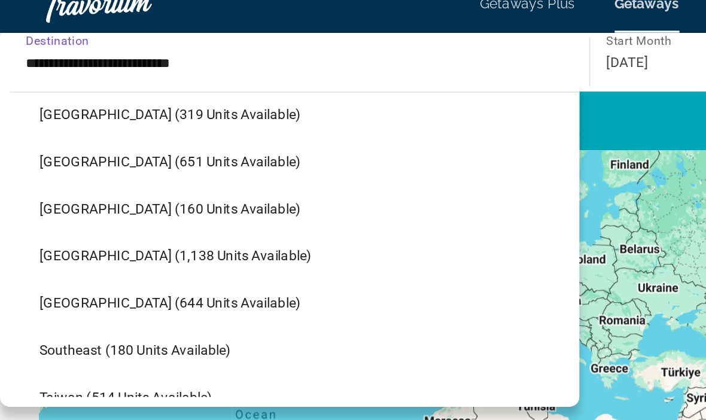
scroll to position [468, 0]
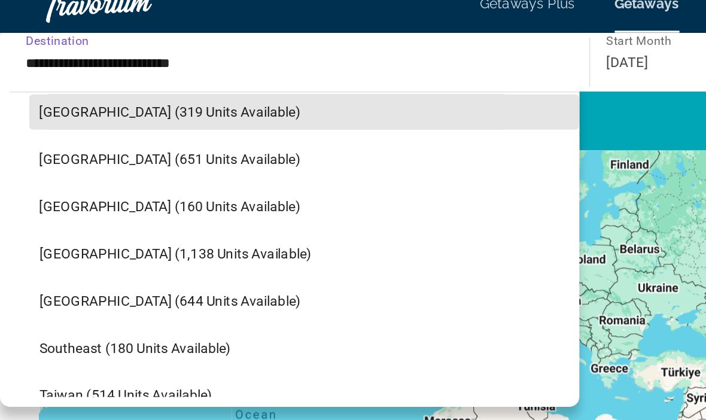
click at [99, 80] on span "[GEOGRAPHIC_DATA] (319 units available)" at bounding box center [103, 85] width 159 height 10
type input "**********"
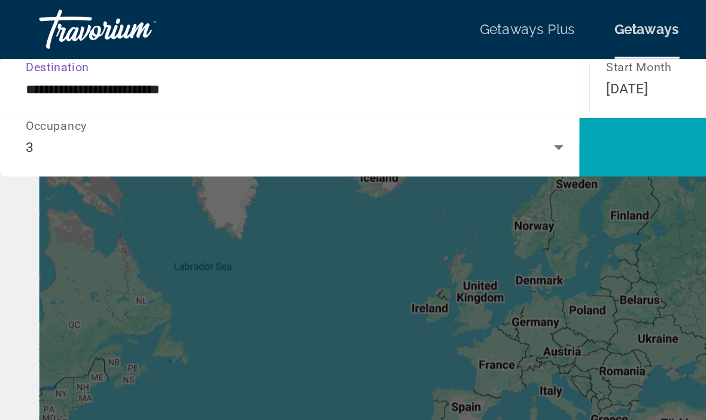
scroll to position [0, 0]
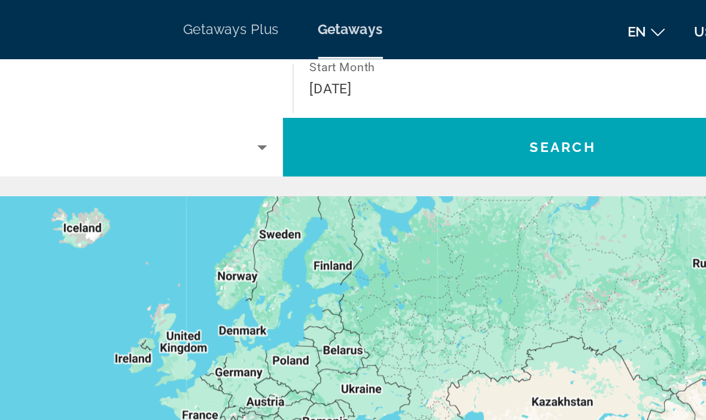
click at [503, 89] on span "Search" at bounding box center [523, 90] width 41 height 10
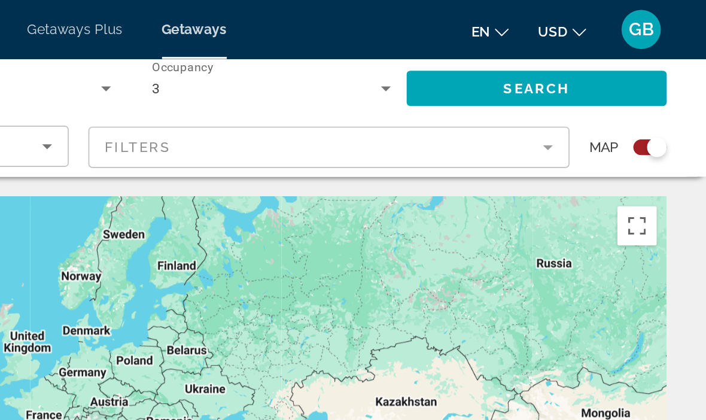
click at [662, 93] on div "Search widget" at bounding box center [672, 90] width 20 height 10
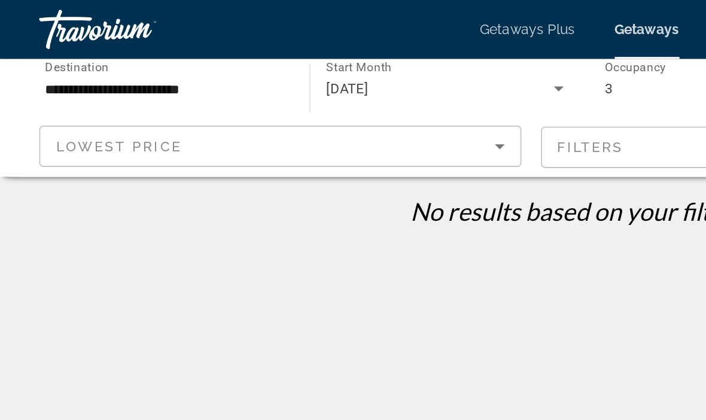
click at [105, 57] on input "**********" at bounding box center [100, 54] width 145 height 14
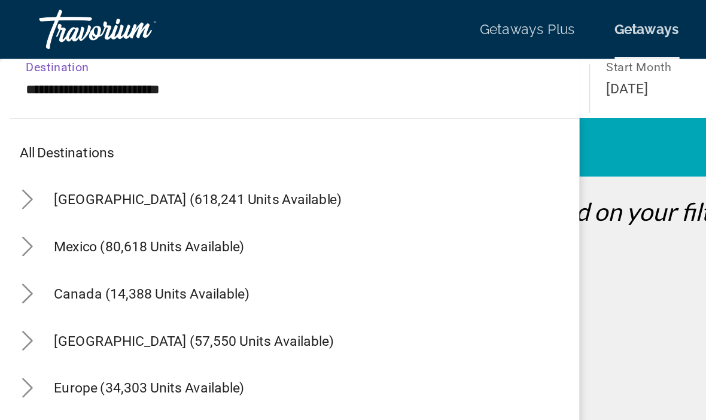
scroll to position [387, 0]
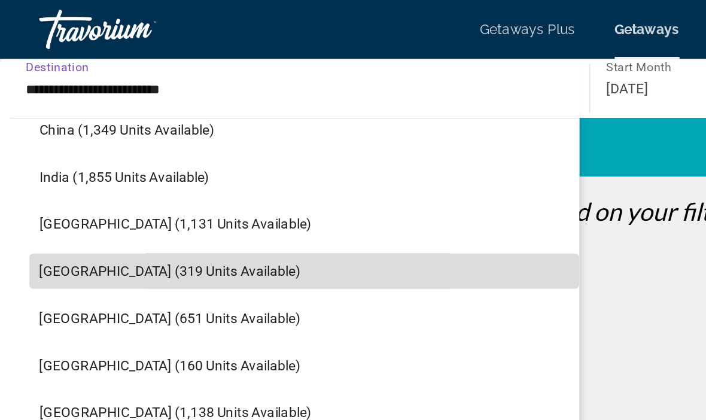
click at [129, 166] on span "Search widget" at bounding box center [185, 165] width 335 height 29
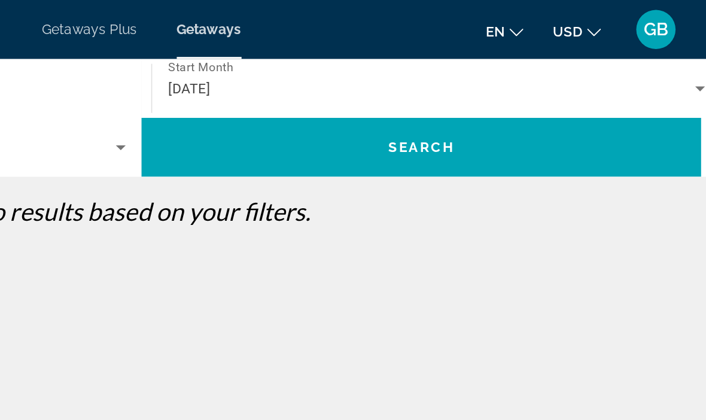
click at [503, 91] on span "Search" at bounding box center [523, 90] width 41 height 10
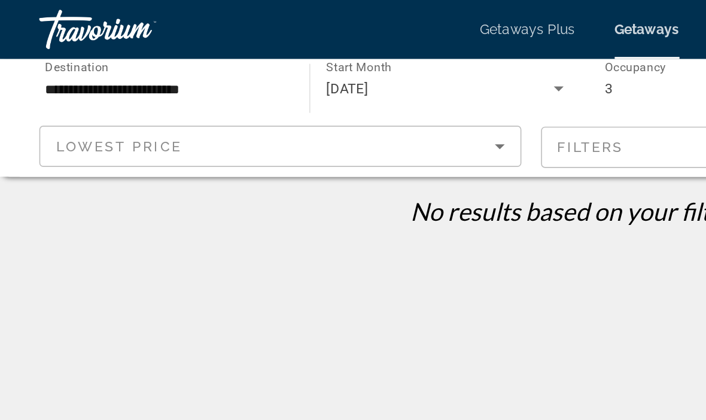
click at [101, 50] on input "**********" at bounding box center [100, 54] width 145 height 14
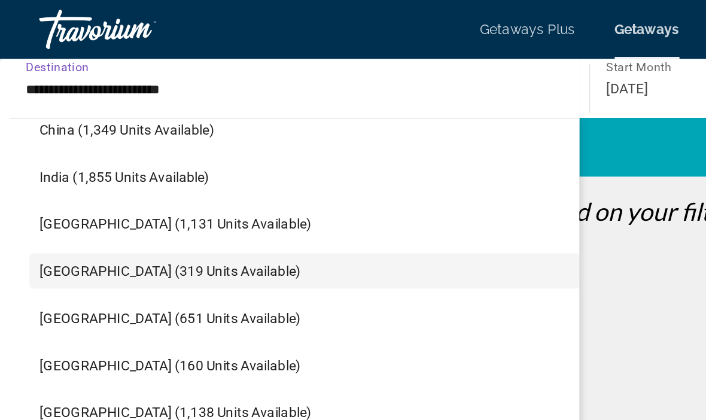
click at [96, 59] on input "**********" at bounding box center [180, 54] width 328 height 14
click at [98, 56] on input "**********" at bounding box center [180, 54] width 328 height 14
click at [96, 50] on input "**********" at bounding box center [180, 54] width 328 height 14
click at [85, 166] on span "[GEOGRAPHIC_DATA] (319 units available)" at bounding box center [103, 165] width 159 height 10
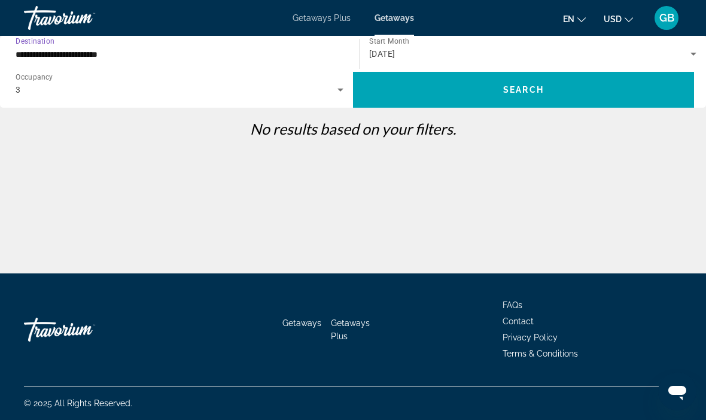
click at [510, 88] on span "Search" at bounding box center [523, 90] width 41 height 10
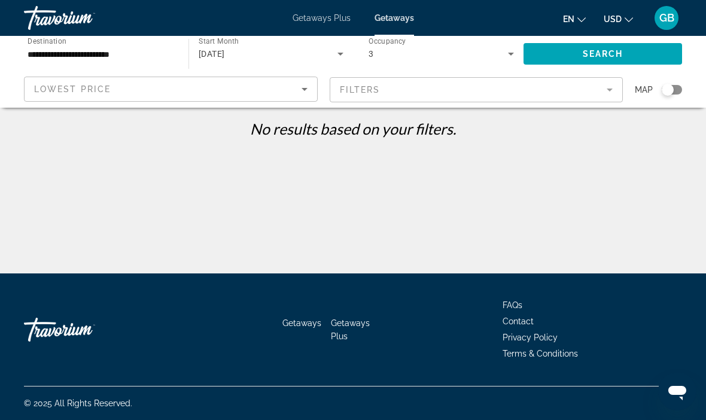
click at [396, 20] on span "Getaways" at bounding box center [394, 18] width 39 height 10
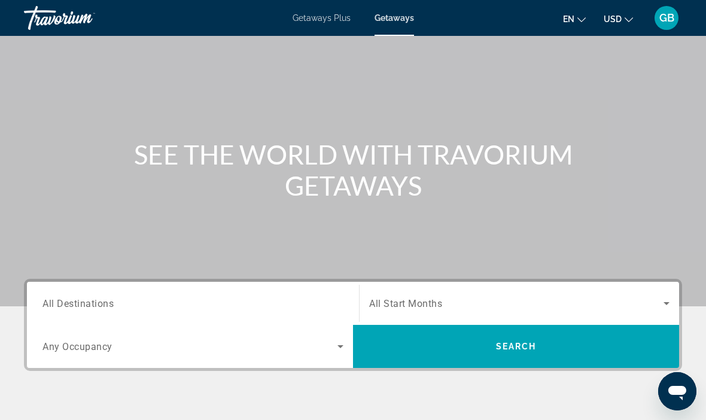
click at [71, 306] on span "All Destinations" at bounding box center [77, 302] width 71 height 11
click at [71, 306] on input "Destination All Destinations" at bounding box center [192, 304] width 301 height 14
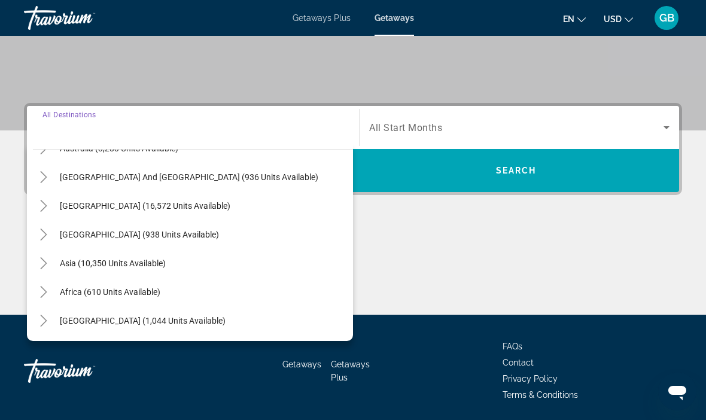
scroll to position [194, 0]
click at [119, 323] on span "[GEOGRAPHIC_DATA] (1,044 units available)" at bounding box center [143, 321] width 166 height 10
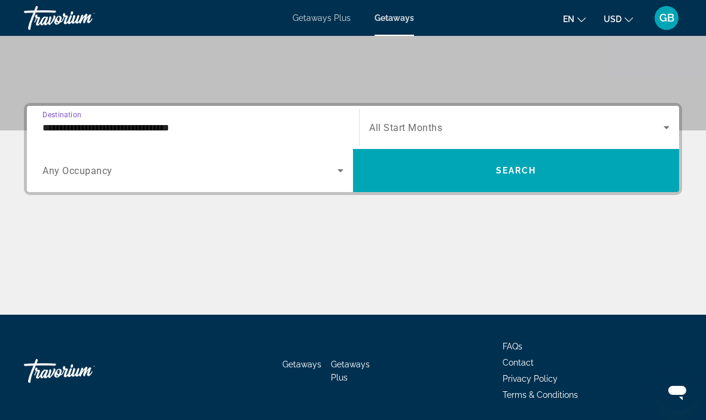
click at [122, 129] on input "**********" at bounding box center [192, 128] width 301 height 14
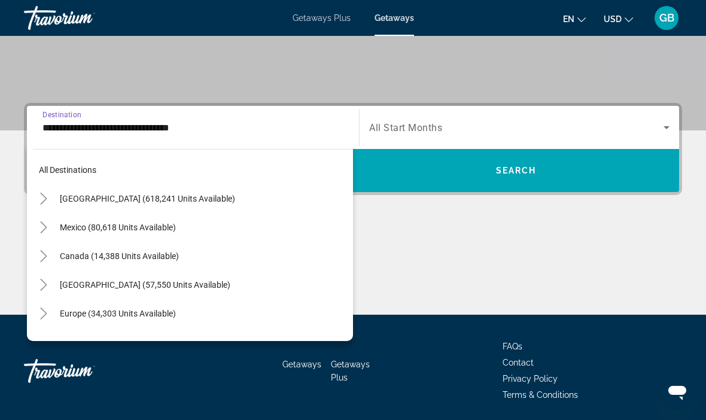
scroll to position [272, 0]
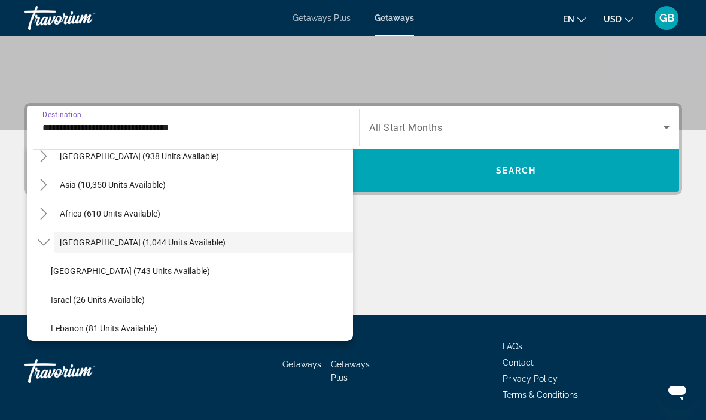
click at [118, 185] on span "Asia (10,350 units available)" at bounding box center [113, 185] width 106 height 10
type input "**********"
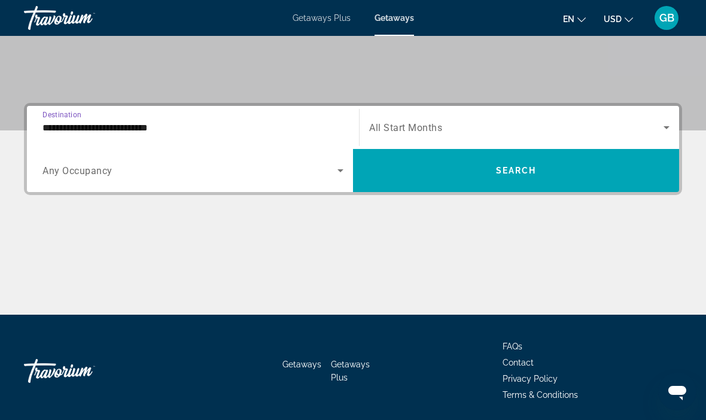
click at [141, 127] on input "**********" at bounding box center [192, 128] width 301 height 14
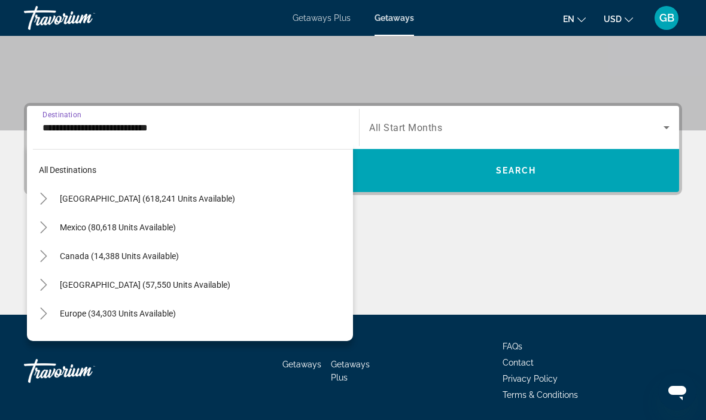
scroll to position [215, 0]
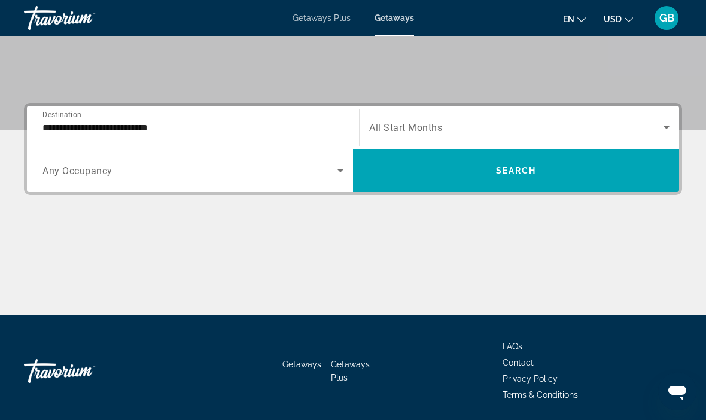
click at [334, 168] on icon "Search widget" at bounding box center [340, 170] width 14 height 14
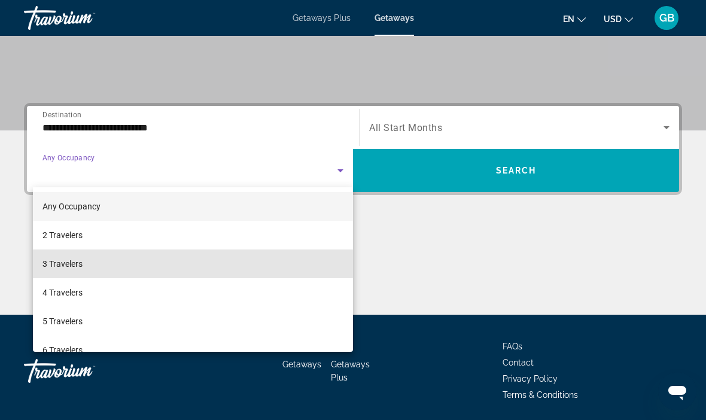
click at [95, 261] on mat-option "3 Travelers" at bounding box center [193, 264] width 320 height 29
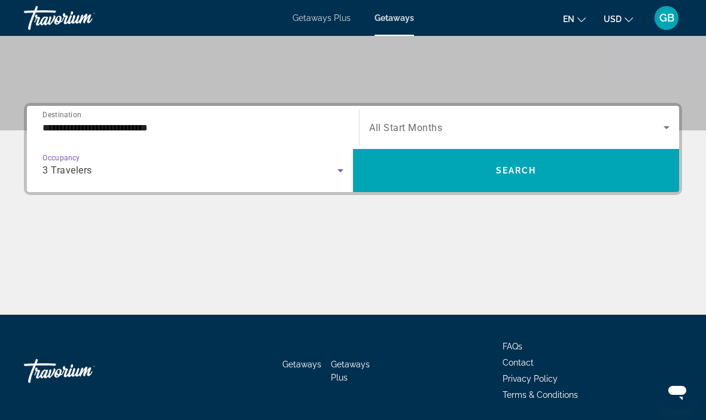
click at [660, 125] on icon "Search widget" at bounding box center [666, 127] width 14 height 14
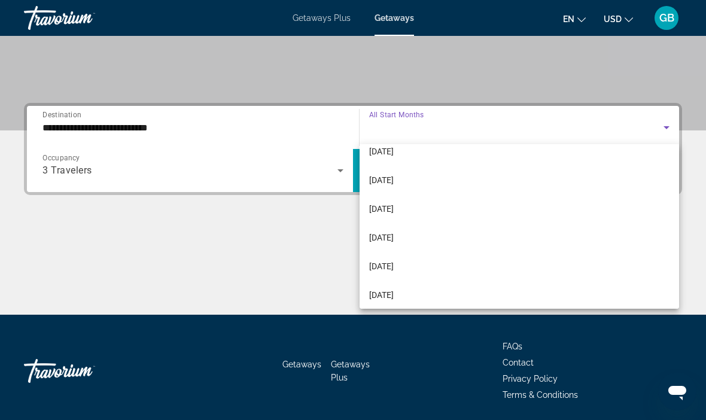
scroll to position [155, 0]
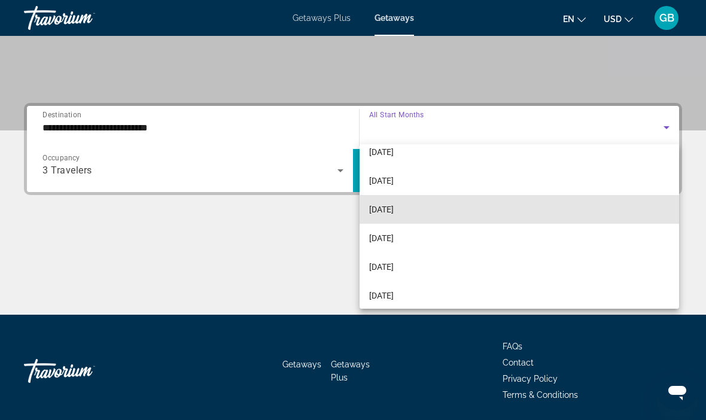
click at [394, 213] on span "[DATE]" at bounding box center [381, 209] width 25 height 14
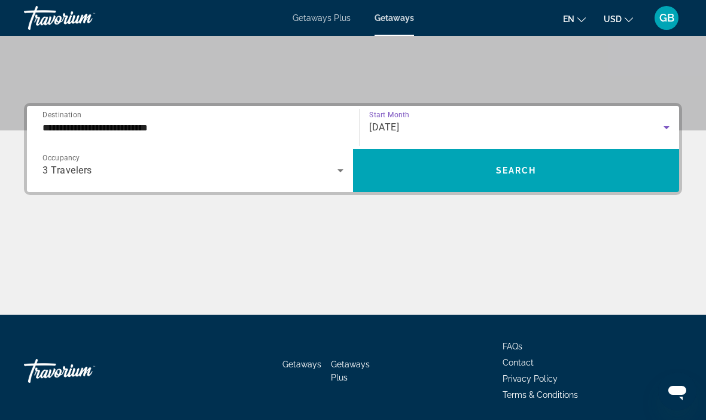
click at [663, 130] on icon "Search widget" at bounding box center [666, 127] width 14 height 14
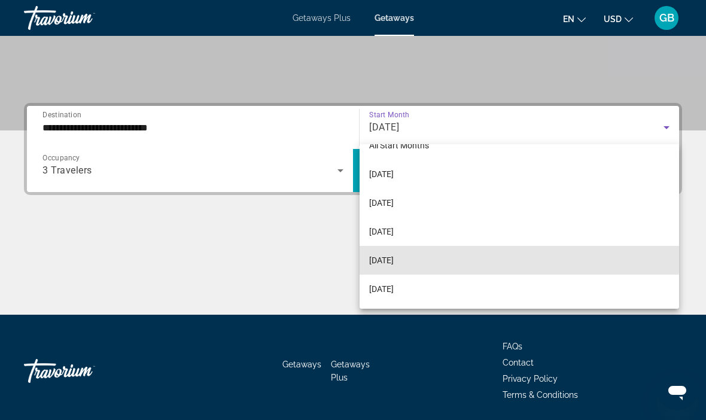
scroll to position [11, 0]
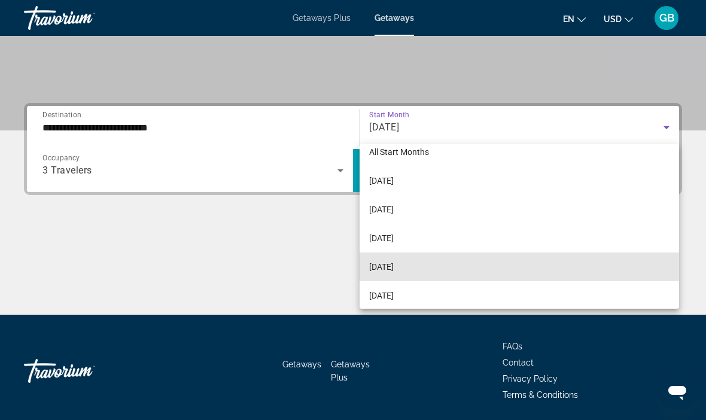
click at [431, 267] on mat-option "[DATE]" at bounding box center [520, 267] width 320 height 29
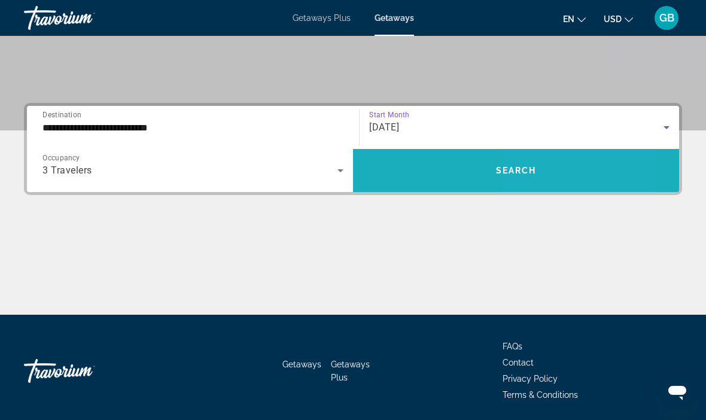
click at [563, 160] on span "Search widget" at bounding box center [516, 170] width 326 height 29
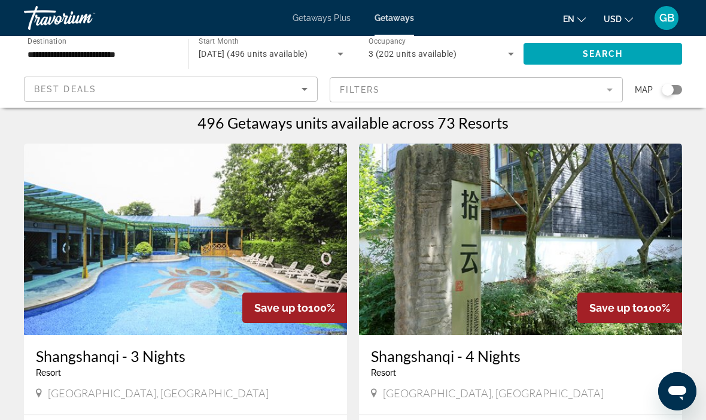
scroll to position [28, 0]
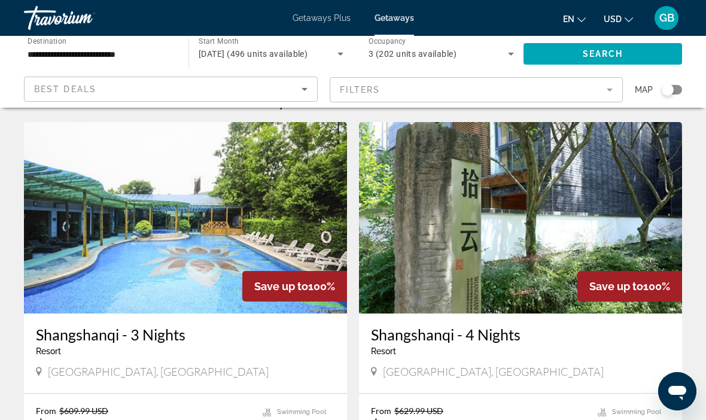
click at [117, 53] on input "**********" at bounding box center [100, 54] width 145 height 14
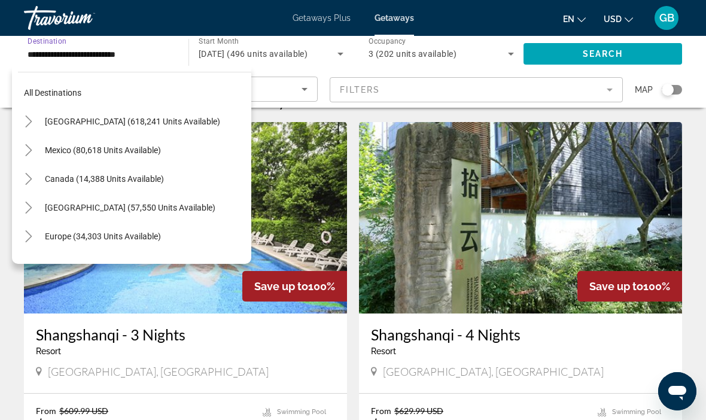
scroll to position [215, 0]
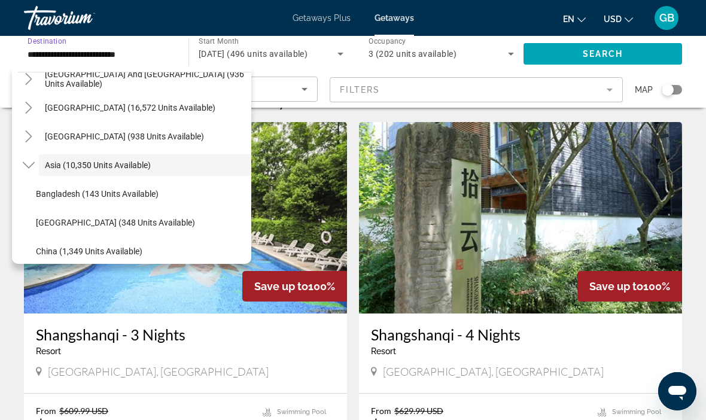
click at [132, 160] on span "Asia (10,350 units available)" at bounding box center [98, 165] width 106 height 10
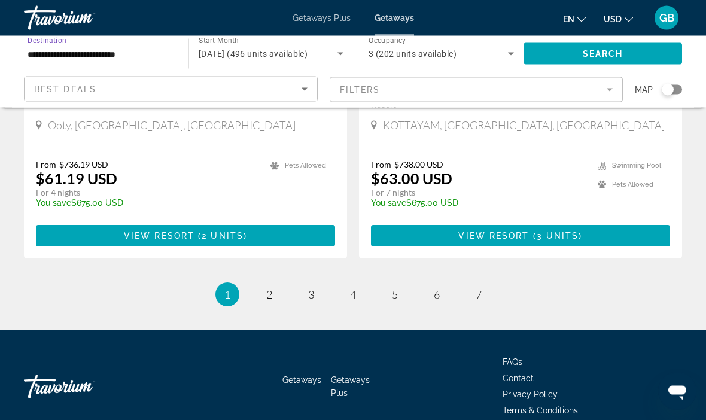
scroll to position [2378, 0]
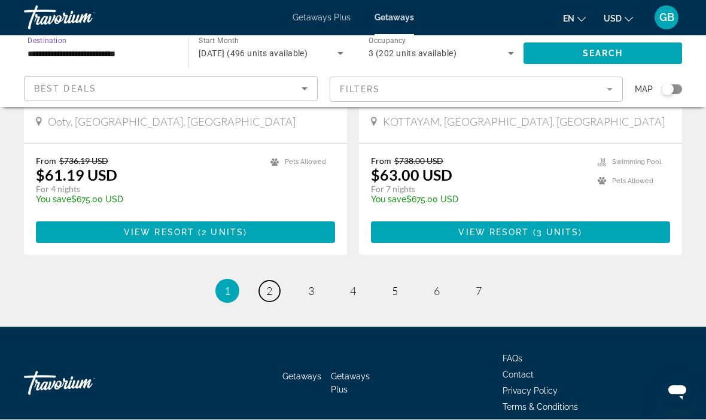
click at [263, 281] on link "page 2" at bounding box center [269, 291] width 21 height 21
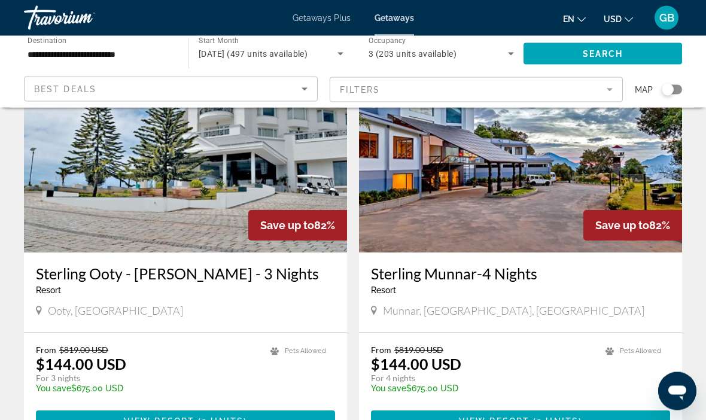
scroll to position [2186, 0]
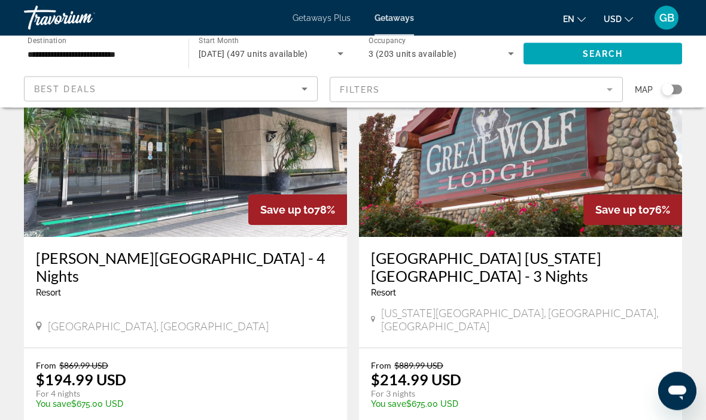
scroll to position [2232, 0]
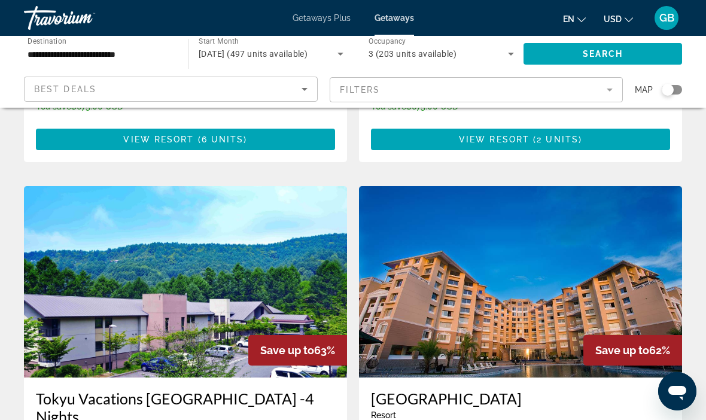
scroll to position [2095, 0]
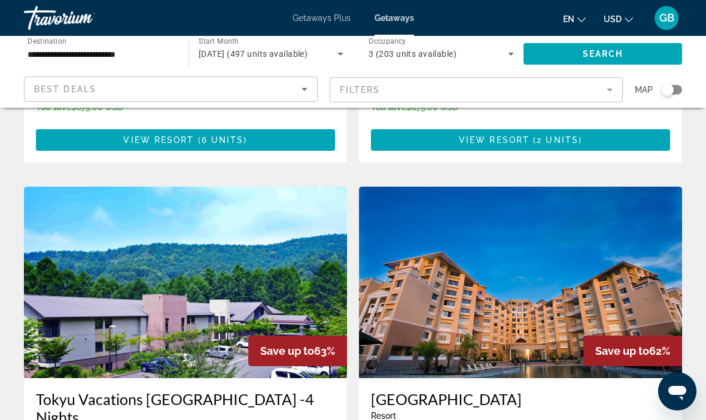
click at [311, 254] on img "Main content" at bounding box center [185, 282] width 323 height 191
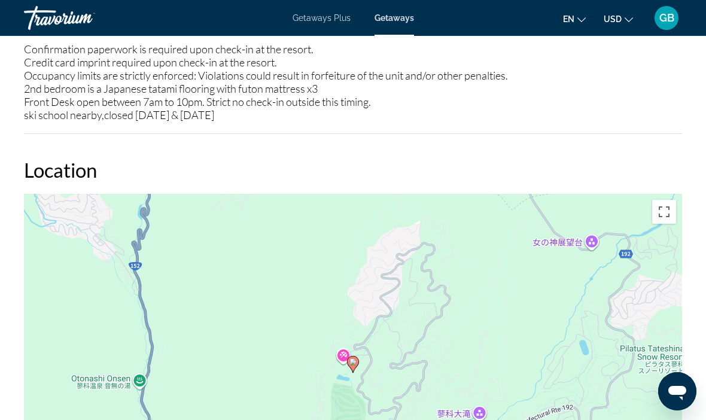
scroll to position [1323, 0]
